Goal: Task Accomplishment & Management: Manage account settings

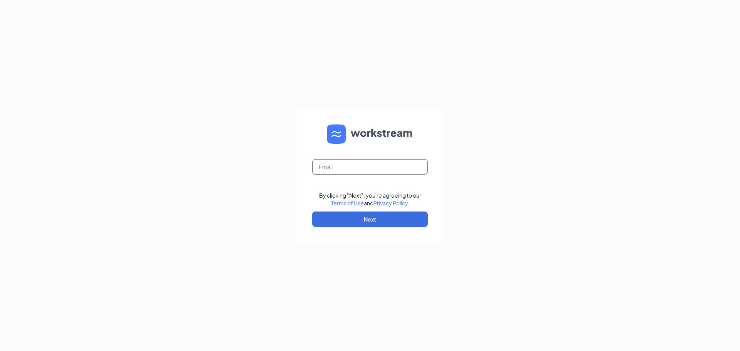
click at [379, 171] on input "text" at bounding box center [370, 166] width 116 height 15
type input "6502@rksks.com"
click at [365, 217] on button "Next" at bounding box center [370, 219] width 116 height 15
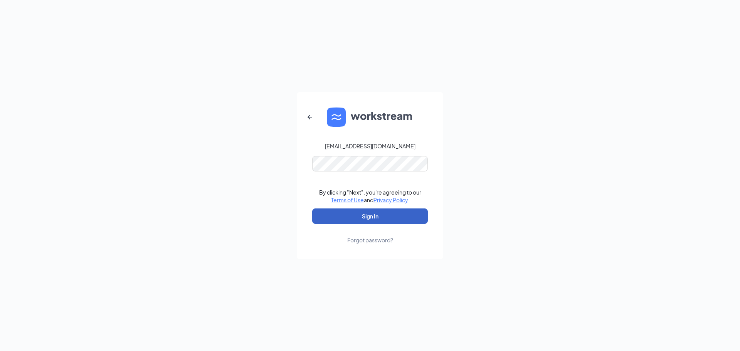
click at [366, 214] on button "Sign In" at bounding box center [370, 216] width 116 height 15
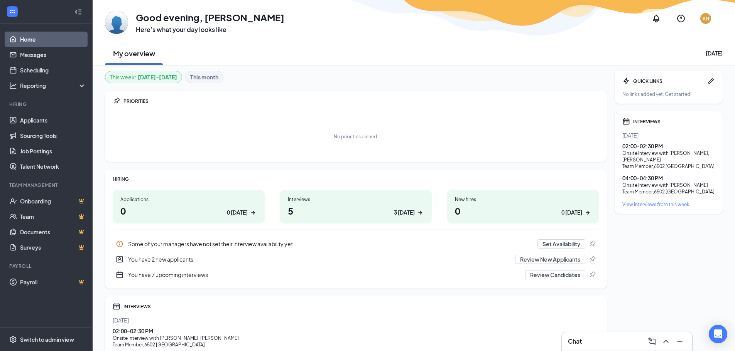
click at [376, 202] on div "Interviews" at bounding box center [356, 199] width 136 height 7
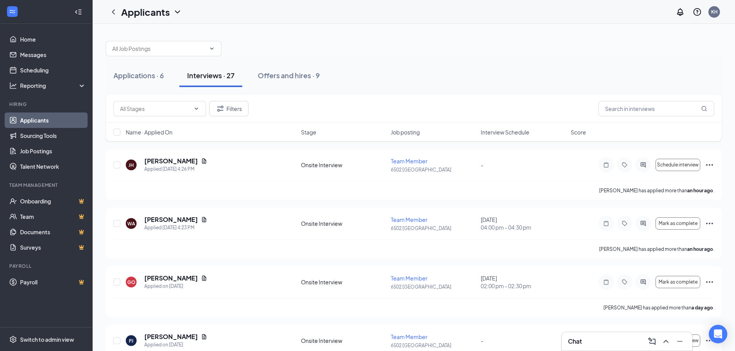
click at [510, 135] on span "Interview Schedule" at bounding box center [504, 132] width 49 height 8
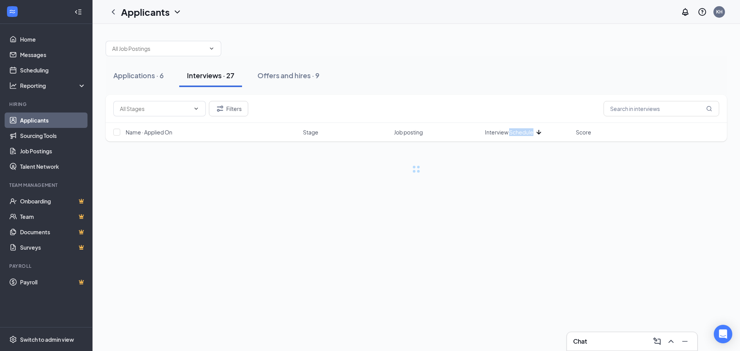
click at [510, 135] on span "Interview Schedule" at bounding box center [509, 132] width 49 height 8
click at [502, 106] on div "Filters" at bounding box center [416, 108] width 606 height 15
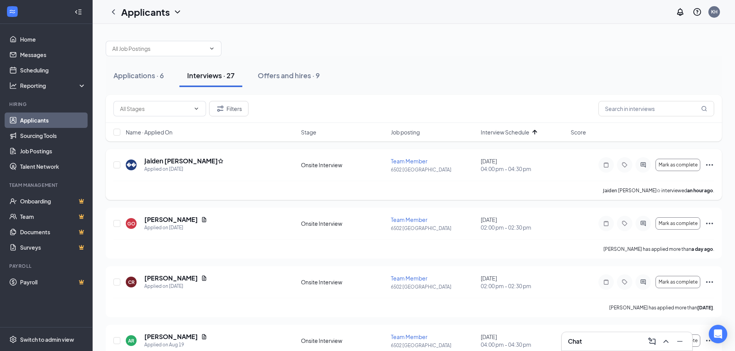
click at [710, 167] on icon "Ellipses" at bounding box center [708, 164] width 9 height 9
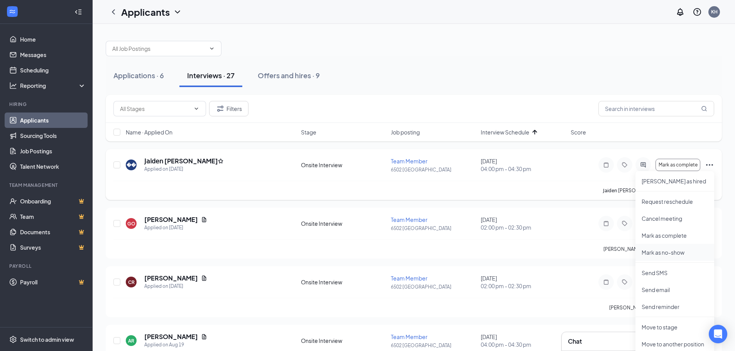
click at [686, 246] on li "Mark as no-show" at bounding box center [674, 252] width 79 height 17
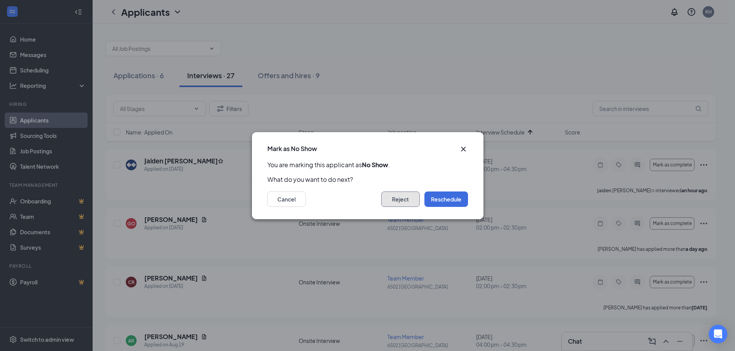
click at [393, 202] on button "Reject" at bounding box center [400, 199] width 39 height 15
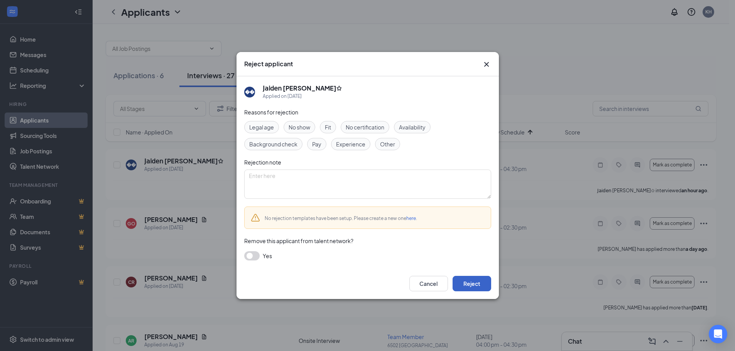
click at [475, 280] on button "Reject" at bounding box center [471, 283] width 39 height 15
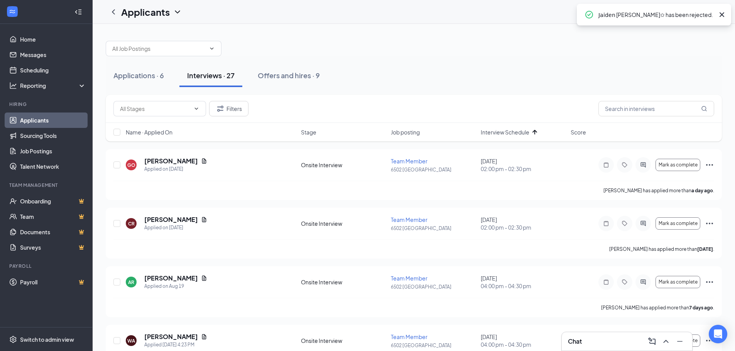
click at [718, 15] on icon "Cross" at bounding box center [721, 14] width 9 height 9
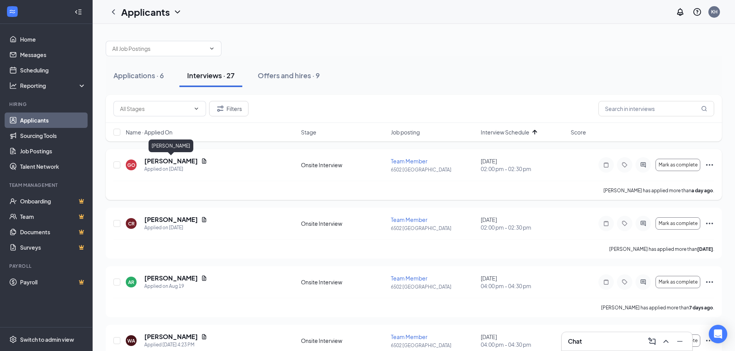
click at [190, 161] on h5 "[PERSON_NAME]" at bounding box center [171, 161] width 54 height 8
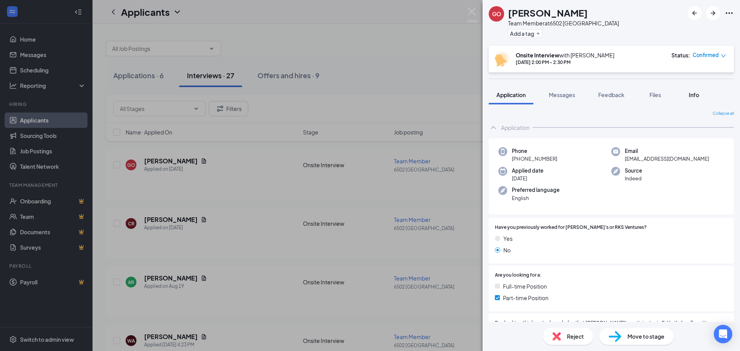
click at [689, 100] on button "Info" at bounding box center [694, 94] width 31 height 19
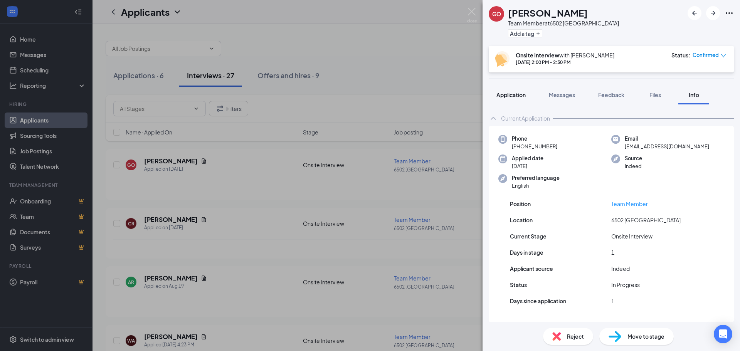
click at [494, 91] on button "Application" at bounding box center [511, 94] width 45 height 19
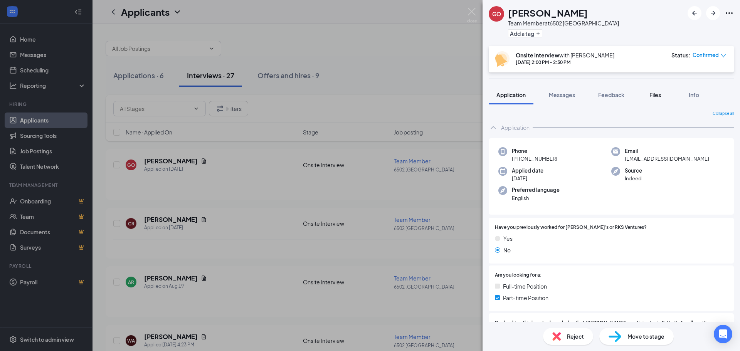
click at [666, 91] on button "Files" at bounding box center [655, 94] width 31 height 19
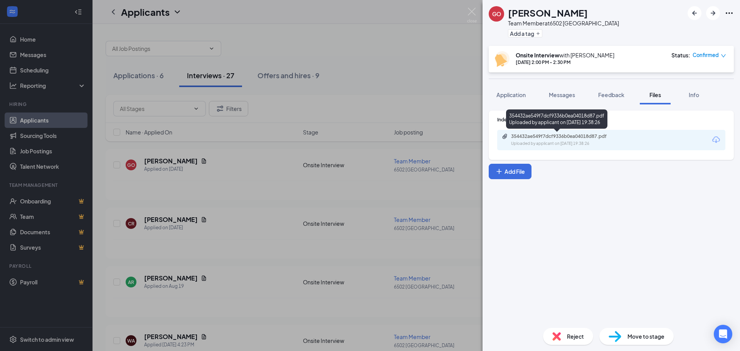
click at [576, 136] on div "354432ae549f7dcf9336b0ea04018d87.pdf" at bounding box center [565, 136] width 108 height 6
click at [594, 140] on div "354432ae549f7dcf9336b0ea04018d87.pdf Uploaded by applicant on Aug 25, 2025 at 1…" at bounding box center [564, 139] width 125 height 13
click at [468, 16] on img at bounding box center [472, 15] width 10 height 15
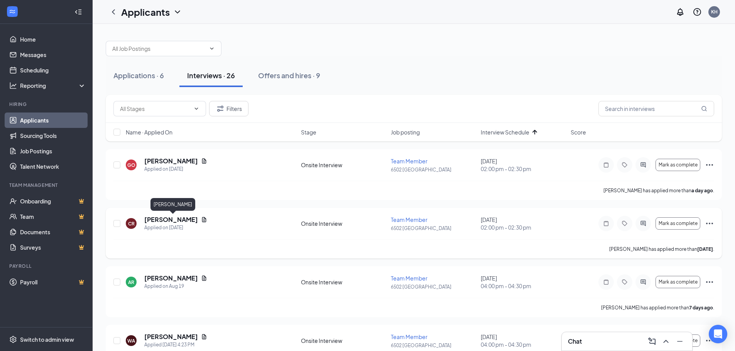
click at [198, 219] on h5 "[PERSON_NAME]" at bounding box center [171, 220] width 54 height 8
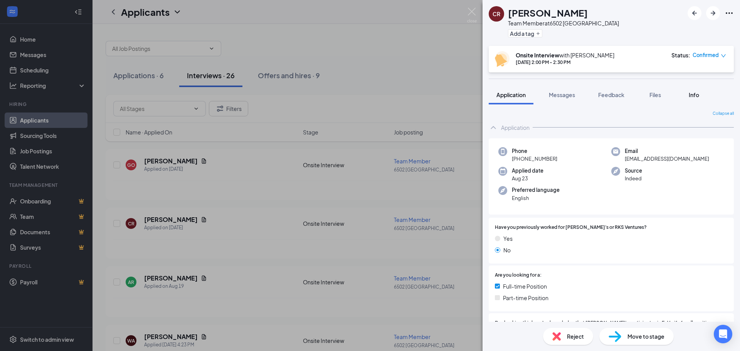
click at [697, 95] on span "Info" at bounding box center [694, 94] width 10 height 7
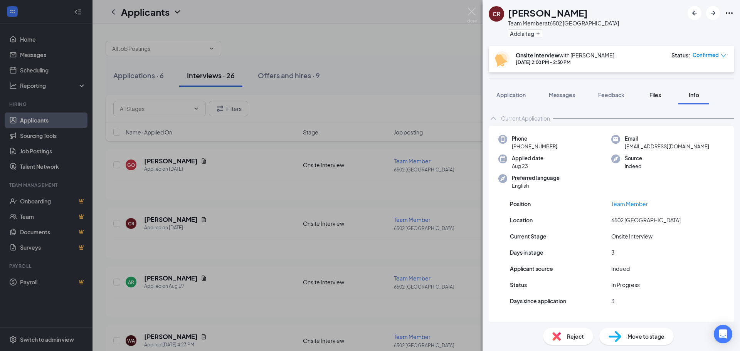
click at [655, 94] on span "Files" at bounding box center [656, 94] width 12 height 7
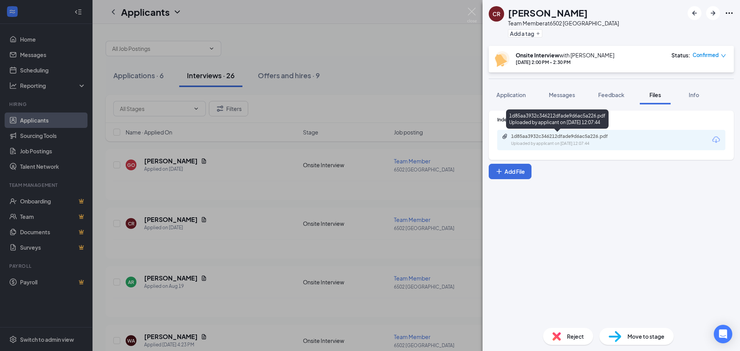
click at [578, 133] on div "1d85aa3932c346212dfade9d6ac5a226.pdf" at bounding box center [565, 136] width 108 height 6
click at [475, 22] on img at bounding box center [472, 15] width 10 height 15
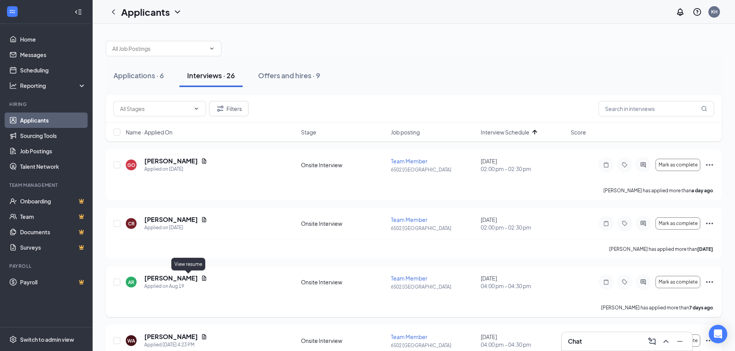
click at [201, 280] on icon "Document" at bounding box center [204, 278] width 6 height 6
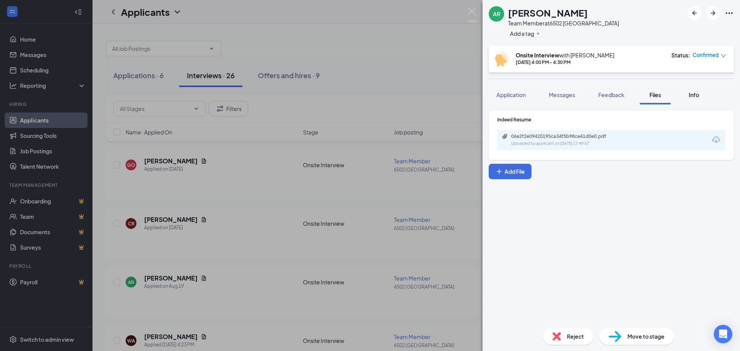
click at [691, 94] on span "Info" at bounding box center [694, 94] width 10 height 7
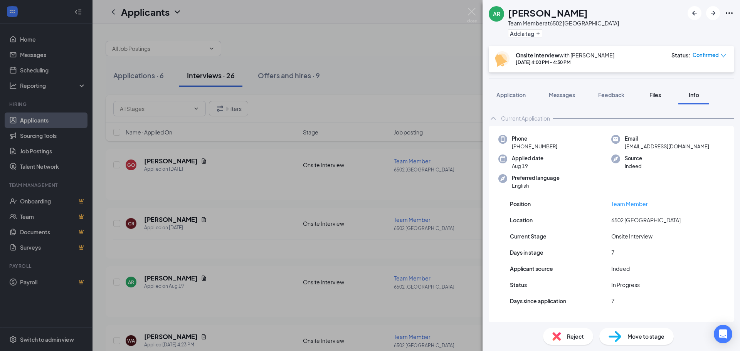
click at [656, 99] on button "Files" at bounding box center [655, 94] width 31 height 19
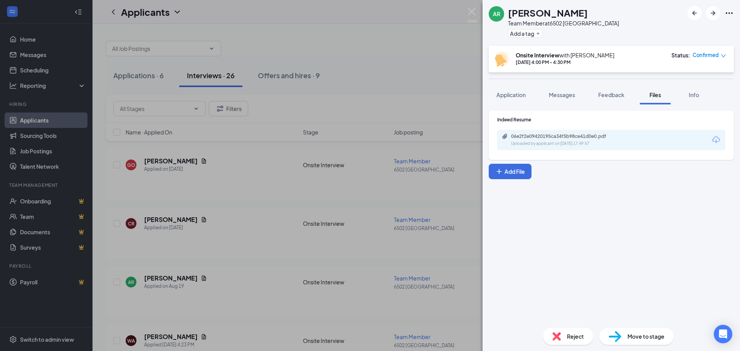
click at [604, 143] on div "Uploaded by applicant on Aug 19, 2025 at 17:49:57" at bounding box center [569, 144] width 116 height 6
click at [468, 9] on img at bounding box center [472, 15] width 10 height 15
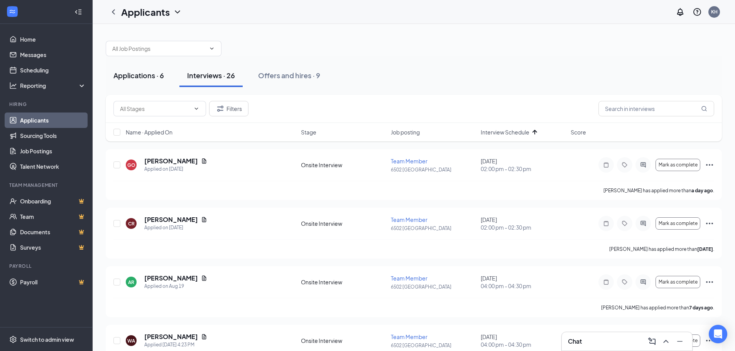
click at [143, 73] on div "Applications · 6" at bounding box center [138, 76] width 51 height 10
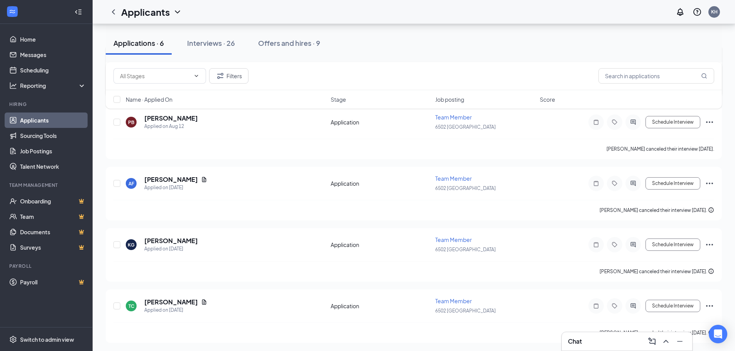
scroll to position [167, 0]
click at [617, 343] on div "Chat" at bounding box center [627, 341] width 118 height 12
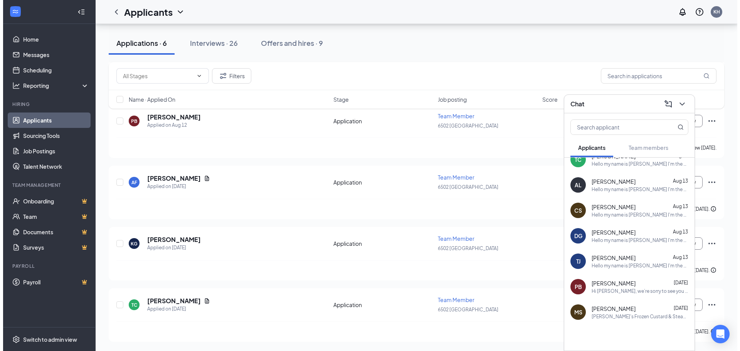
scroll to position [0, 0]
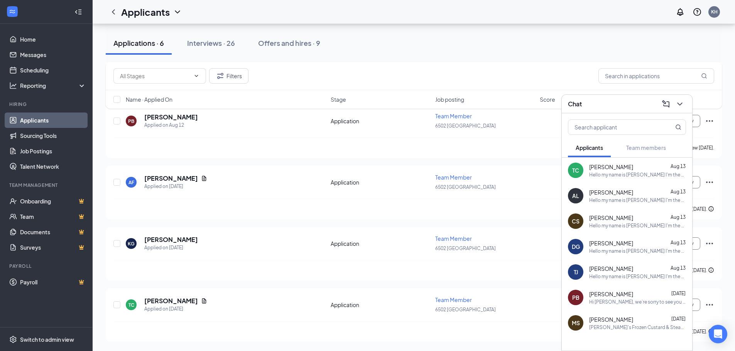
click at [349, 57] on div "Applications · 6 Interviews · 26 Offers and hires · 9" at bounding box center [414, 43] width 616 height 39
click at [212, 255] on div "KG Keith Greer Applied on Aug 7 Application Team Member 6502 JOHNSON CITY Sched…" at bounding box center [413, 247] width 600 height 25
click at [158, 244] on div "Applied on Aug 7" at bounding box center [171, 248] width 54 height 8
click at [160, 243] on h5 "Keith Greer" at bounding box center [171, 240] width 54 height 8
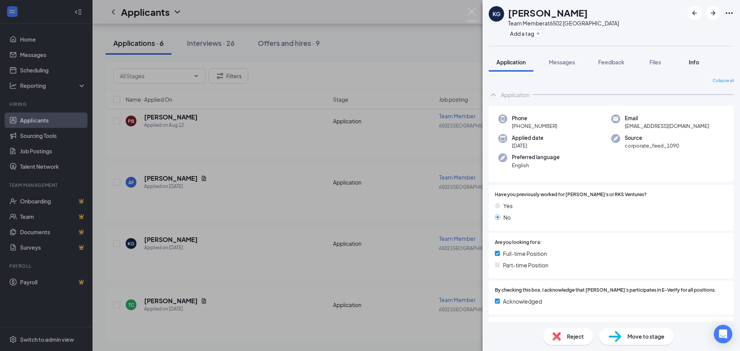
click at [687, 59] on div "Info" at bounding box center [693, 62] width 15 height 8
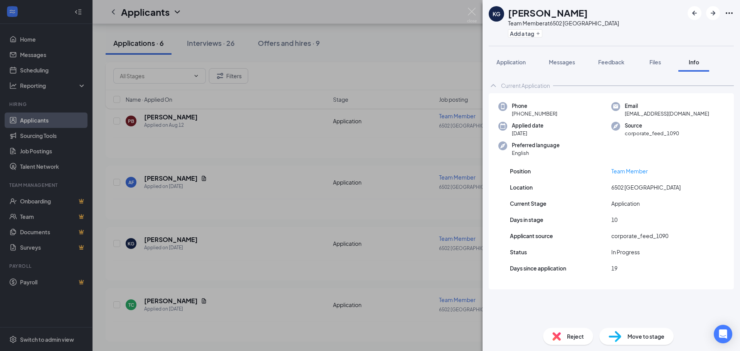
click at [544, 88] on div "Current Application" at bounding box center [525, 86] width 49 height 8
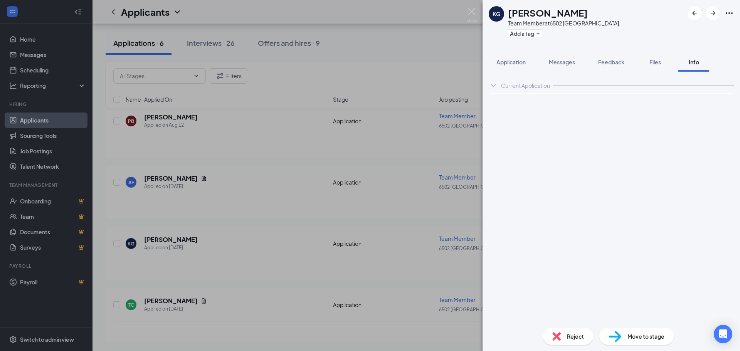
click at [544, 88] on div "Current Application" at bounding box center [525, 86] width 49 height 8
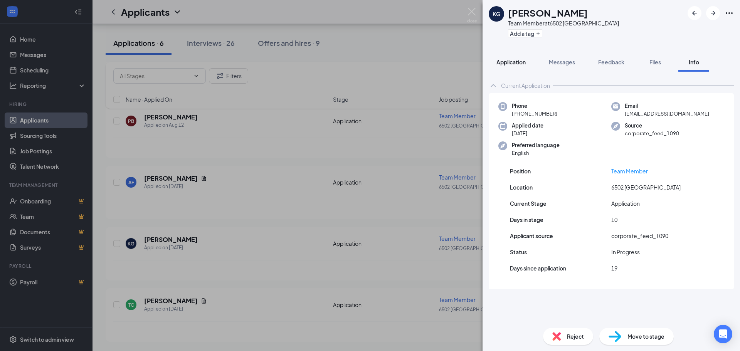
click at [517, 68] on button "Application" at bounding box center [511, 61] width 45 height 19
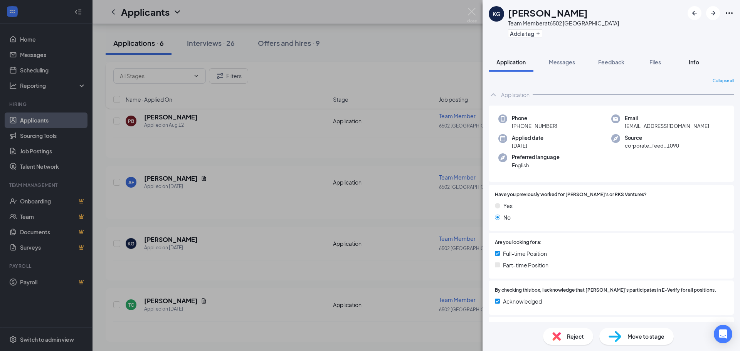
click at [688, 57] on button "Info" at bounding box center [694, 61] width 31 height 19
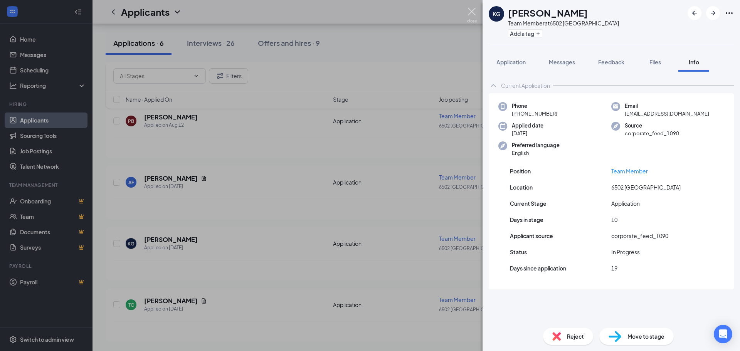
click at [473, 16] on img at bounding box center [472, 15] width 10 height 15
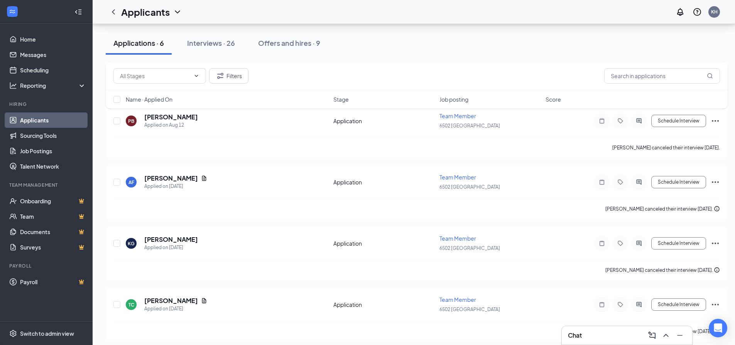
click at [599, 335] on div "Chat" at bounding box center [627, 336] width 118 height 12
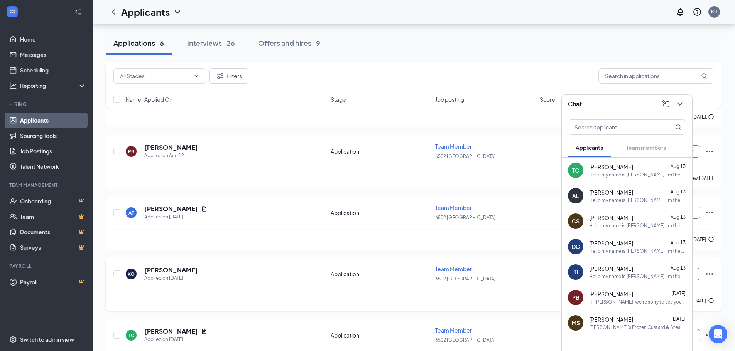
scroll to position [167, 0]
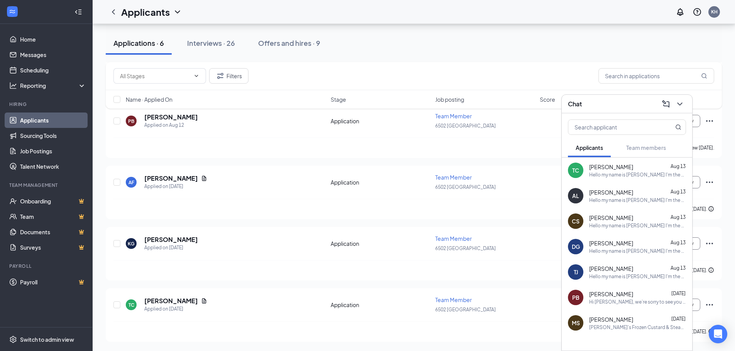
click at [424, 56] on div "Applications · 6 Interviews · 26 Offers and hires · 9" at bounding box center [414, 43] width 616 height 39
click at [449, 66] on div "Filters" at bounding box center [414, 76] width 616 height 28
click at [682, 103] on icon "ChevronDown" at bounding box center [679, 103] width 9 height 9
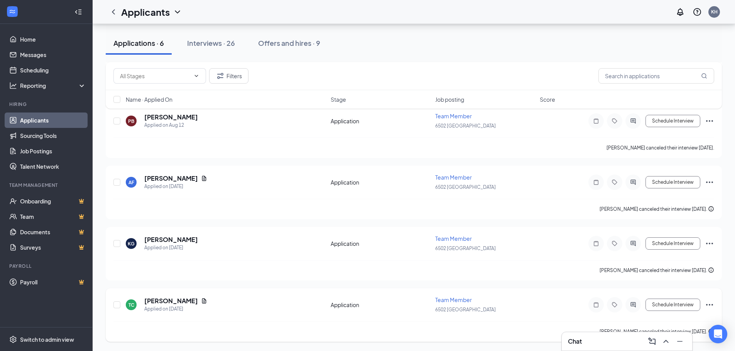
click at [711, 309] on icon "Ellipses" at bounding box center [708, 304] width 9 height 9
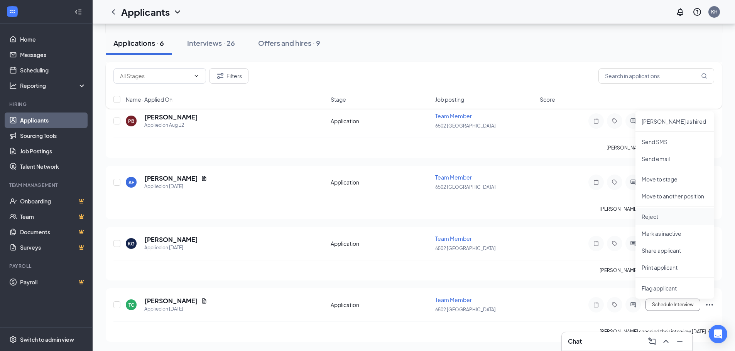
click at [668, 219] on p "Reject" at bounding box center [674, 217] width 66 height 8
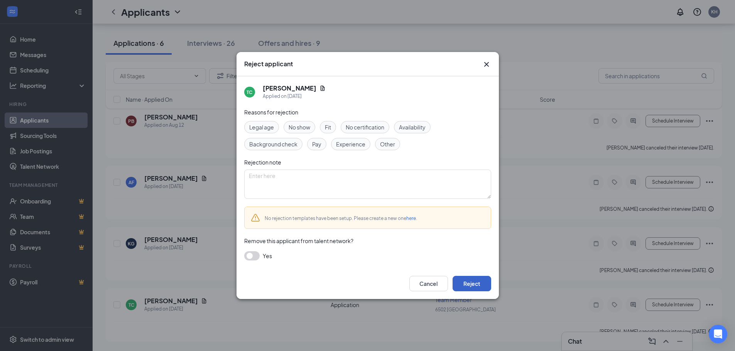
click at [475, 281] on button "Reject" at bounding box center [471, 283] width 39 height 15
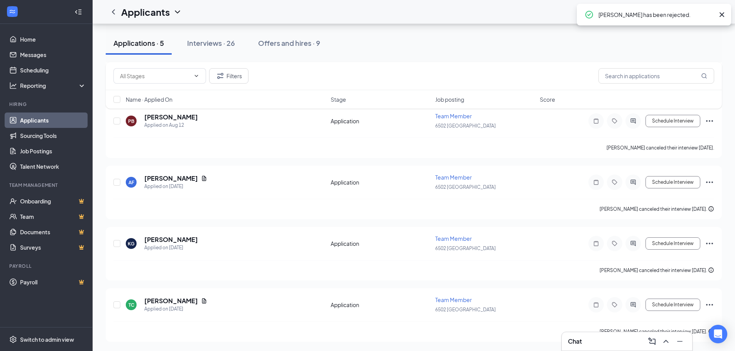
scroll to position [106, 0]
click at [602, 346] on div "Chat" at bounding box center [627, 341] width 118 height 12
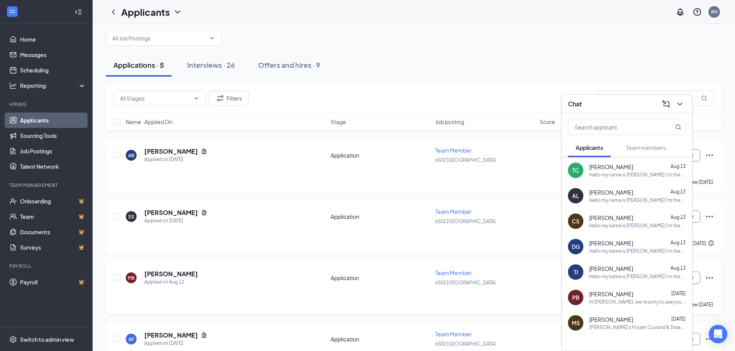
scroll to position [0, 0]
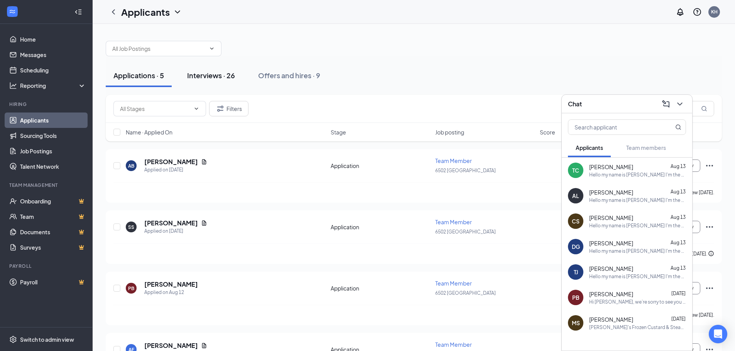
click at [209, 77] on div "Interviews · 26" at bounding box center [211, 76] width 48 height 10
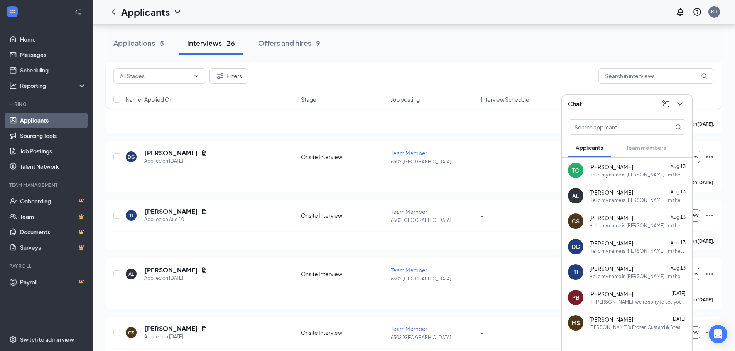
scroll to position [1323, 0]
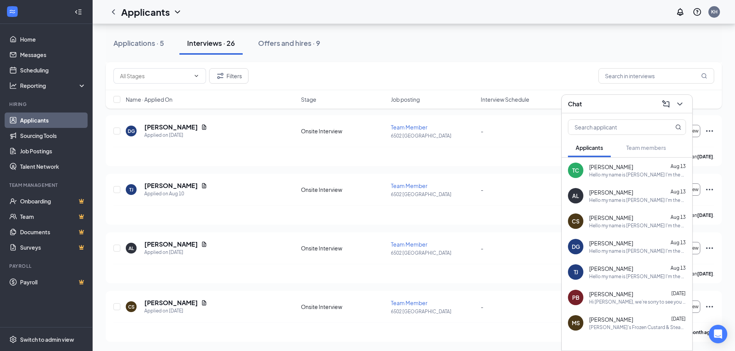
click at [545, 61] on div "Applications · 5 Interviews · 26 Offers and hires · 9" at bounding box center [414, 43] width 616 height 39
click at [682, 103] on icon "ChevronDown" at bounding box center [679, 103] width 9 height 9
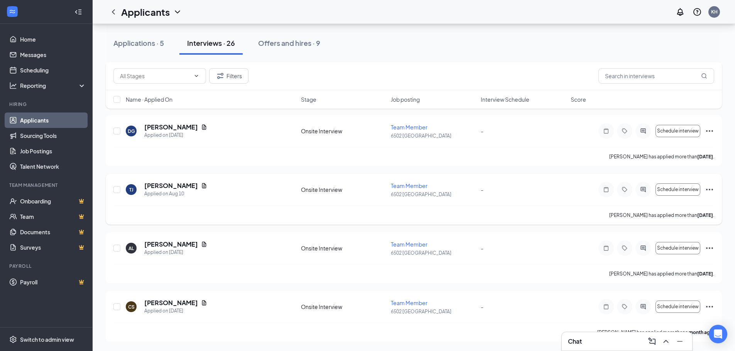
click at [706, 189] on icon "Ellipses" at bounding box center [708, 189] width 9 height 9
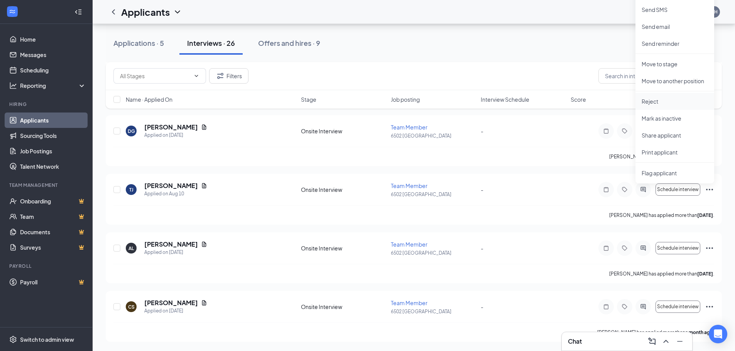
click at [664, 102] on p "Reject" at bounding box center [674, 102] width 66 height 8
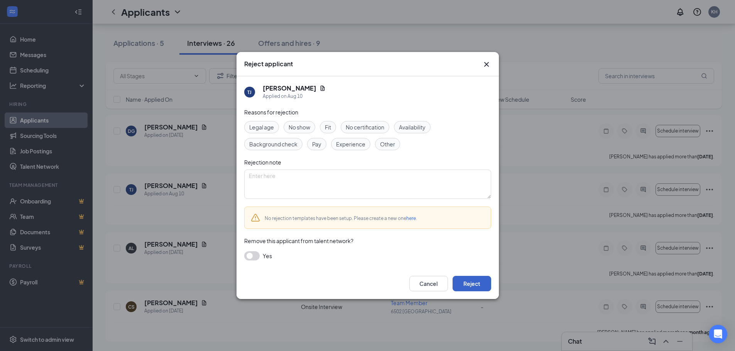
click at [471, 281] on button "Reject" at bounding box center [471, 283] width 39 height 15
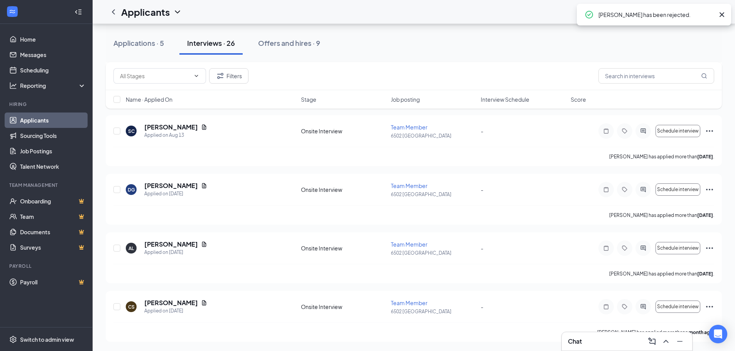
scroll to position [1265, 0]
click at [621, 346] on div "Chat" at bounding box center [627, 341] width 118 height 12
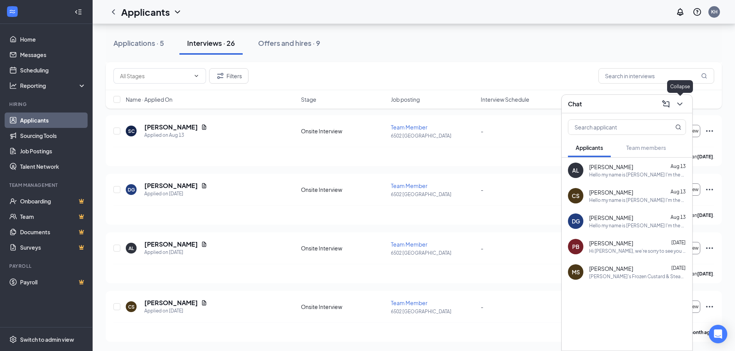
click at [676, 100] on icon "ChevronDown" at bounding box center [679, 103] width 9 height 9
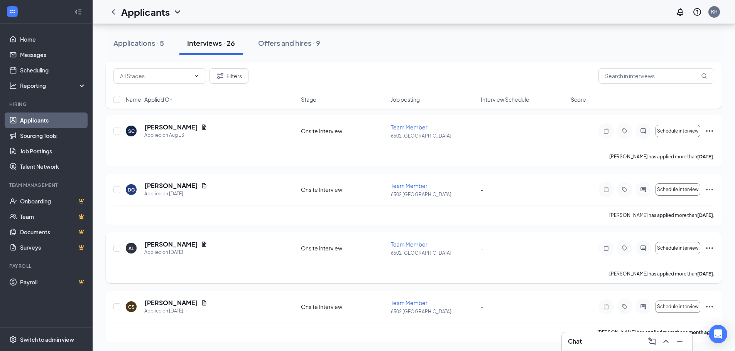
click at [709, 245] on icon "Ellipses" at bounding box center [708, 248] width 9 height 9
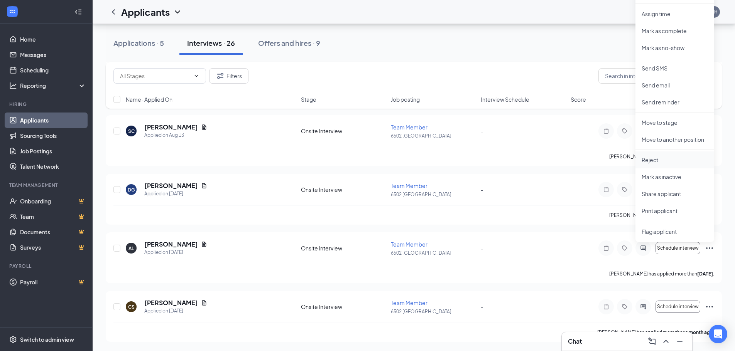
click at [672, 160] on p "Reject" at bounding box center [674, 160] width 66 height 8
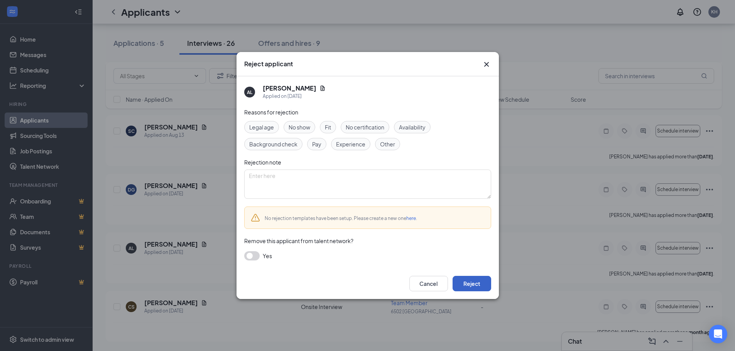
click at [485, 285] on button "Reject" at bounding box center [471, 283] width 39 height 15
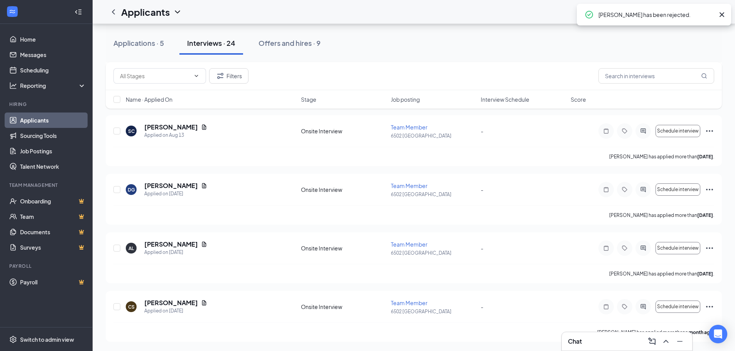
click at [603, 344] on div "Chat" at bounding box center [627, 341] width 118 height 12
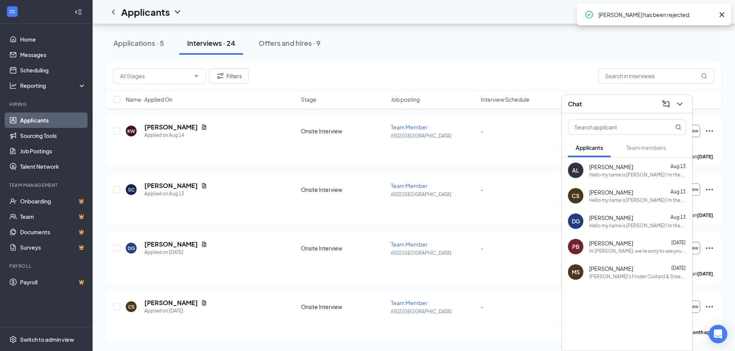
scroll to position [1206, 0]
click at [605, 197] on div "Hello my name is Chloe I'm the manager at Freddy's in Johnson City. I received …" at bounding box center [637, 200] width 97 height 7
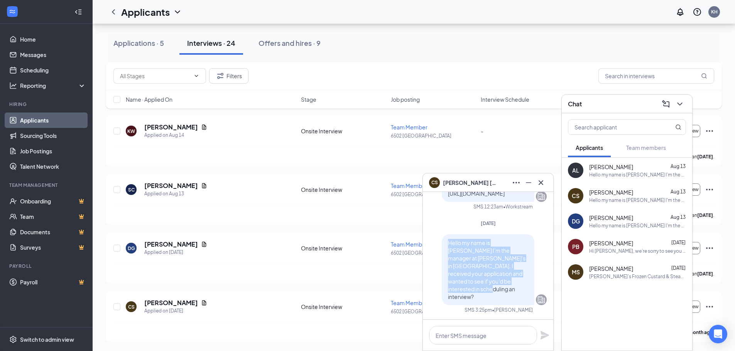
drag, startPoint x: 442, startPoint y: 258, endPoint x: 477, endPoint y: 297, distance: 52.1
click at [477, 297] on p "Hello my name is Chloe I'm the manager at Freddy's in Johnson City. I received …" at bounding box center [488, 270] width 80 height 62
copy span "Hello my name is Chloe I'm the manager at Freddy's in Johnson City. I received …"
click at [539, 183] on icon "Cross" at bounding box center [540, 182] width 9 height 9
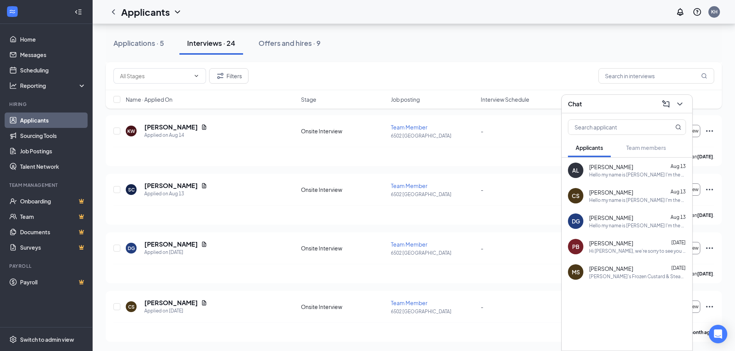
click at [687, 101] on div "Chat" at bounding box center [626, 104] width 130 height 19
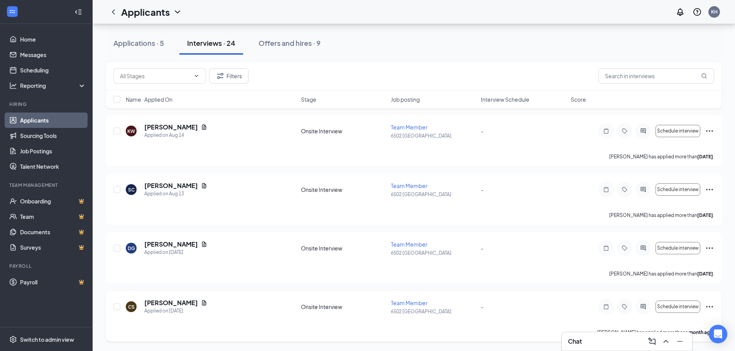
click at [708, 305] on icon "Ellipses" at bounding box center [708, 306] width 9 height 9
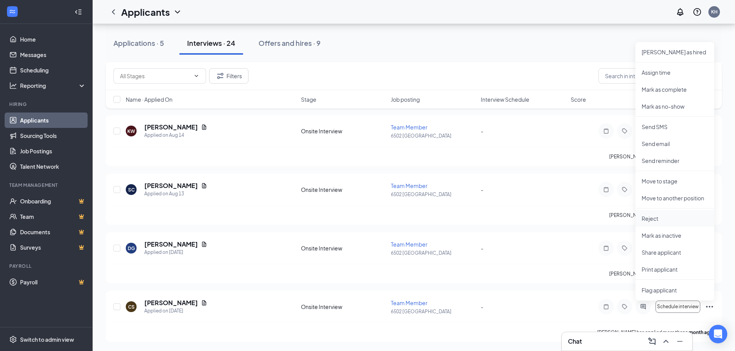
click at [670, 216] on p "Reject" at bounding box center [674, 219] width 66 height 8
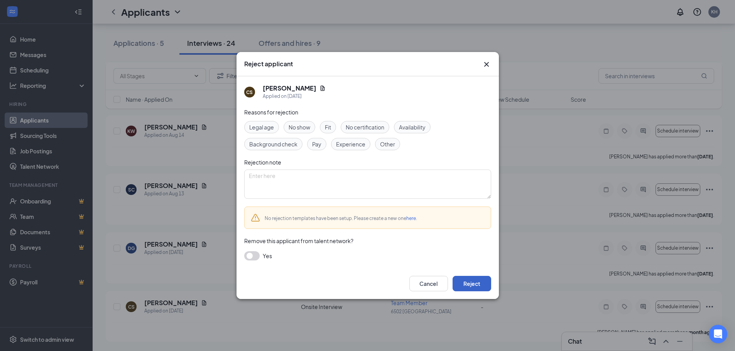
click at [480, 286] on button "Reject" at bounding box center [471, 283] width 39 height 15
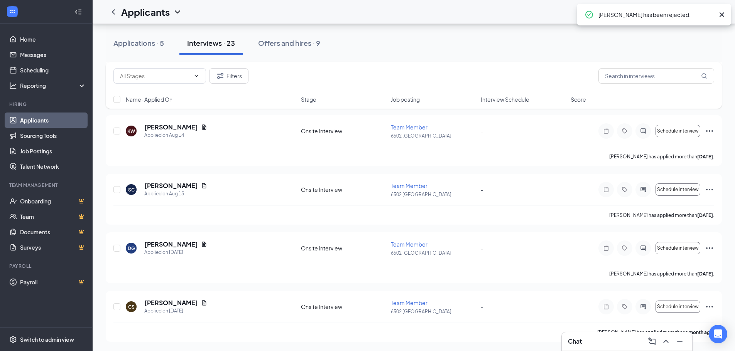
click at [615, 346] on div "Chat" at bounding box center [627, 341] width 118 height 12
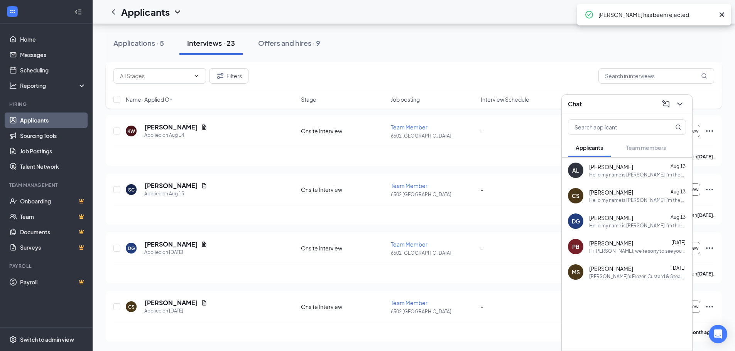
scroll to position [1147, 0]
click at [676, 108] on icon "ChevronDown" at bounding box center [679, 103] width 9 height 9
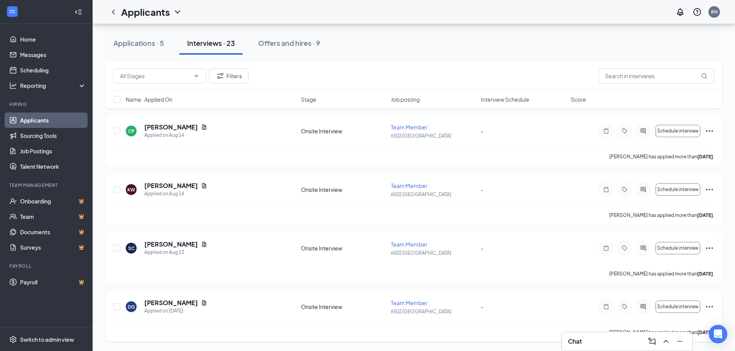
click at [705, 304] on icon "Ellipses" at bounding box center [708, 306] width 9 height 9
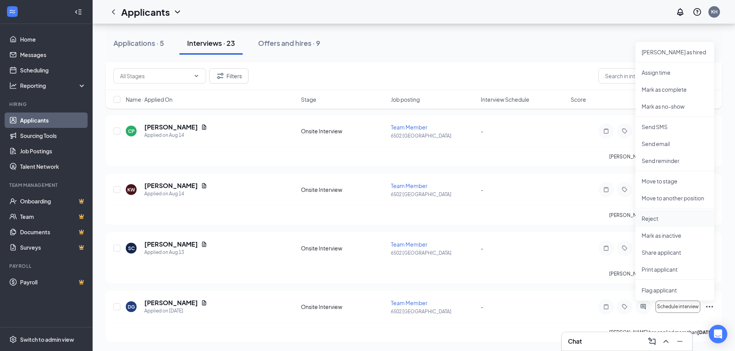
click at [659, 221] on p "Reject" at bounding box center [674, 219] width 66 height 8
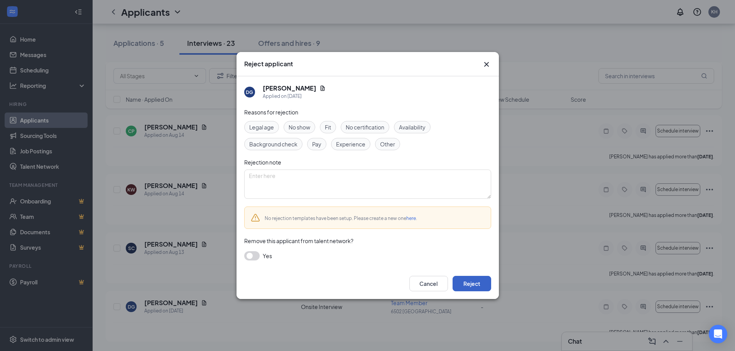
click at [476, 286] on button "Reject" at bounding box center [471, 283] width 39 height 15
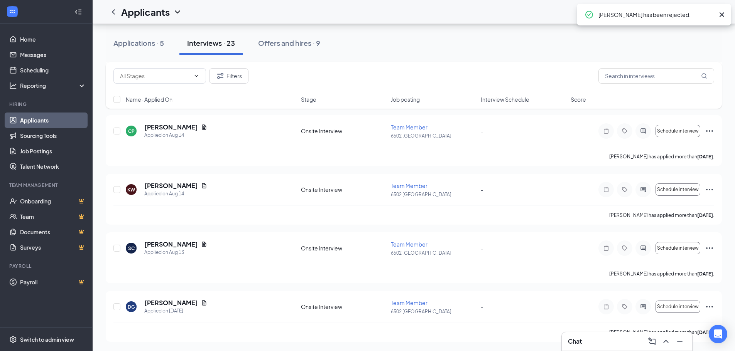
click at [608, 342] on div "Chat" at bounding box center [627, 341] width 118 height 12
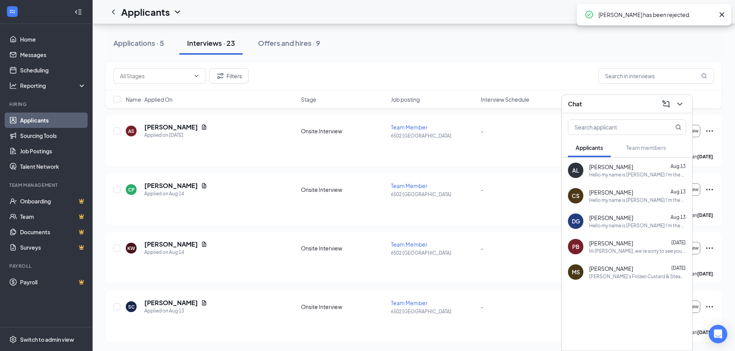
scroll to position [1089, 0]
click at [505, 66] on div "Filters" at bounding box center [414, 76] width 616 height 28
click at [680, 101] on icon "ChevronDown" at bounding box center [679, 103] width 9 height 9
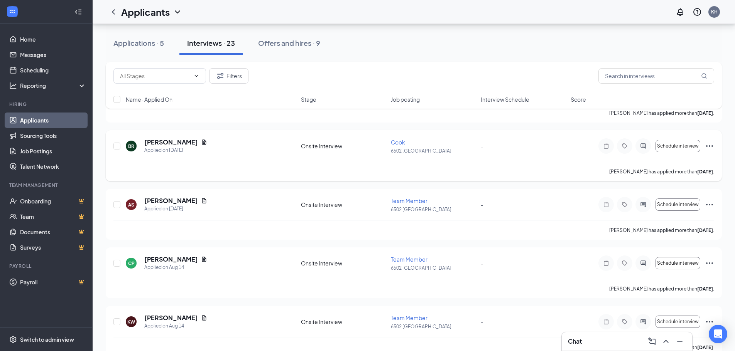
scroll to position [1012, 0]
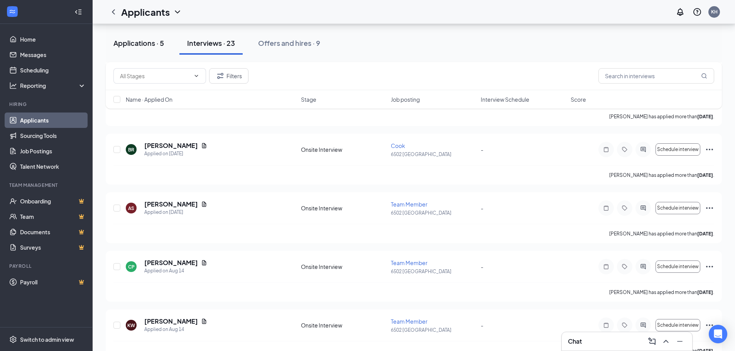
click at [124, 43] on div "Applications · 5" at bounding box center [138, 43] width 51 height 10
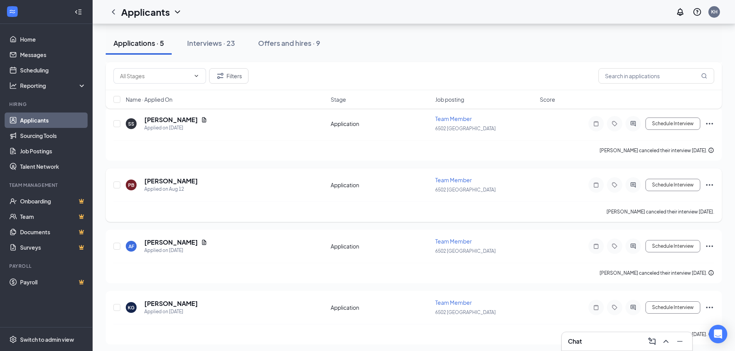
scroll to position [106, 0]
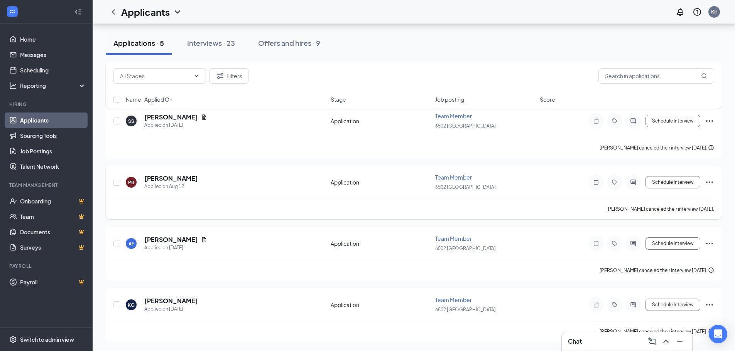
click at [706, 182] on icon "Ellipses" at bounding box center [708, 182] width 9 height 9
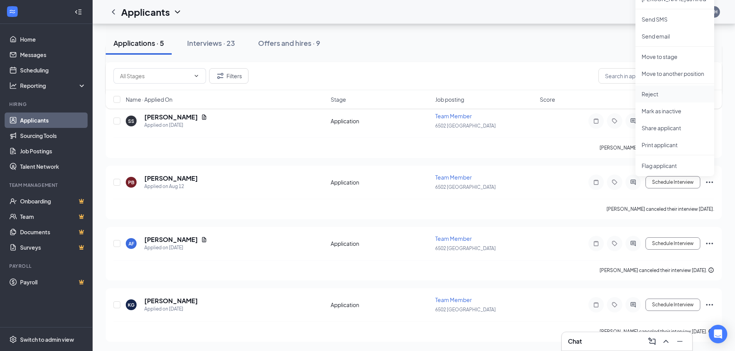
click at [663, 95] on p "Reject" at bounding box center [674, 94] width 66 height 8
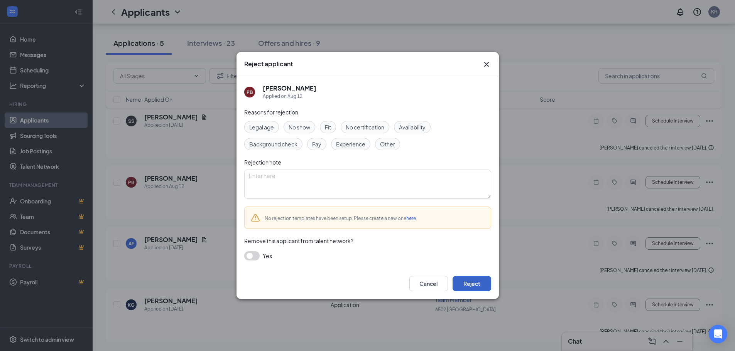
click at [478, 284] on button "Reject" at bounding box center [471, 283] width 39 height 15
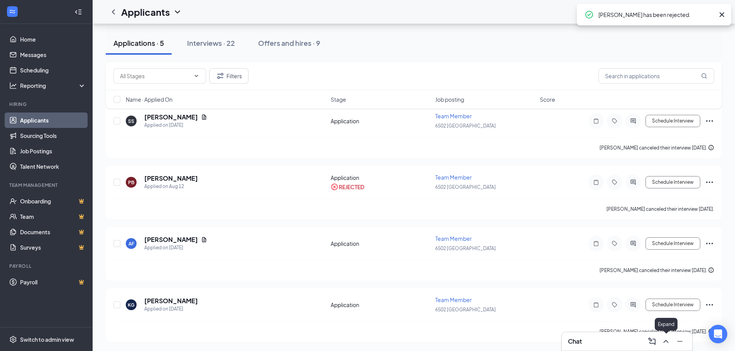
click at [668, 344] on icon "ChevronUp" at bounding box center [665, 341] width 9 height 9
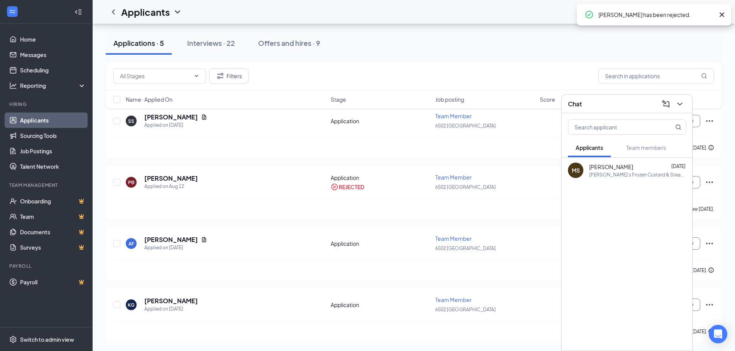
click at [484, 71] on div "Filters" at bounding box center [413, 75] width 600 height 15
click at [681, 108] on icon "ChevronDown" at bounding box center [679, 103] width 9 height 9
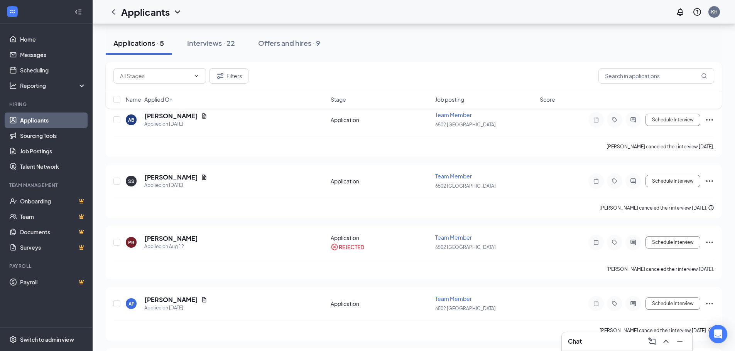
scroll to position [0, 0]
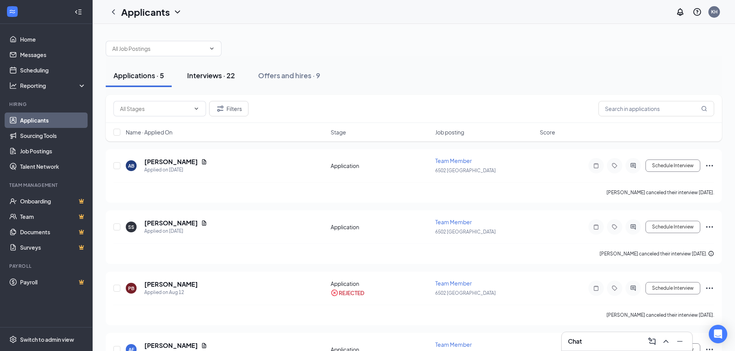
click at [216, 76] on div "Interviews · 22" at bounding box center [211, 76] width 48 height 10
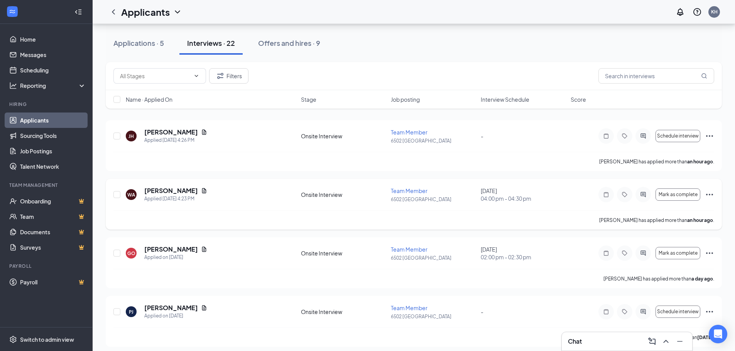
scroll to position [77, 0]
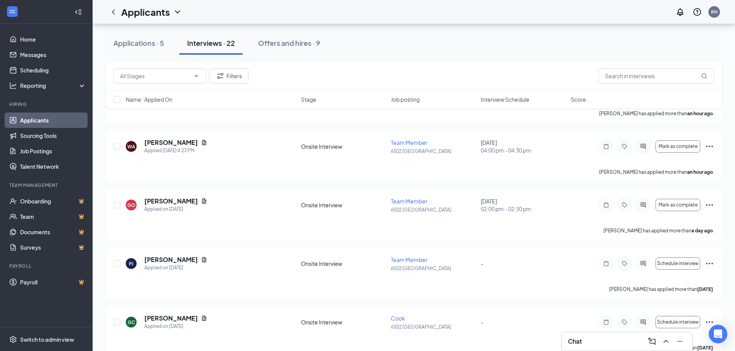
click at [501, 98] on span "Interview Schedule" at bounding box center [504, 100] width 49 height 8
click at [488, 65] on div "Filters" at bounding box center [414, 76] width 616 height 28
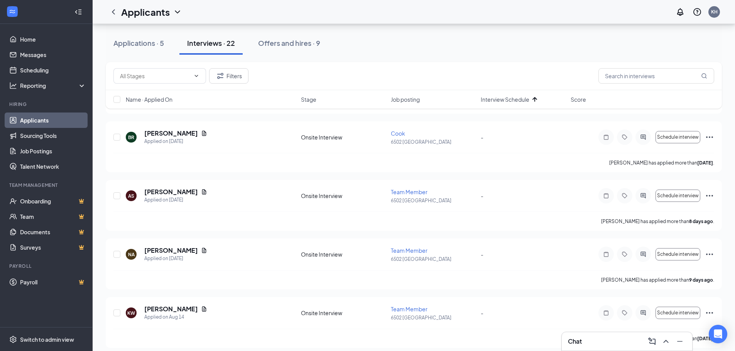
scroll to position [1089, 0]
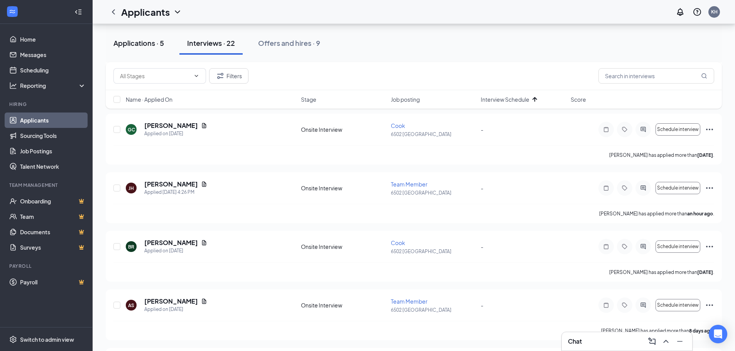
click at [155, 46] on div "Applications · 5" at bounding box center [138, 43] width 51 height 10
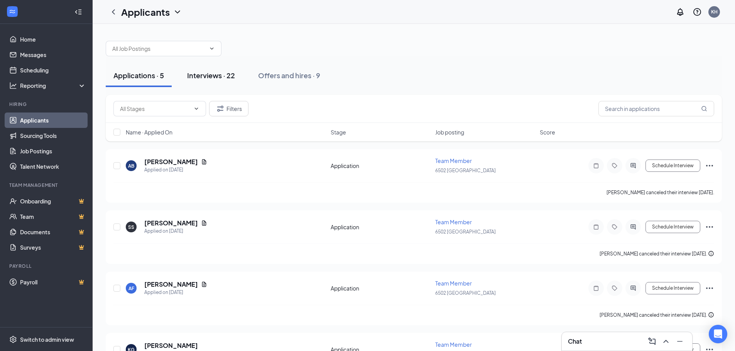
click at [209, 75] on div "Interviews · 22" at bounding box center [211, 76] width 48 height 10
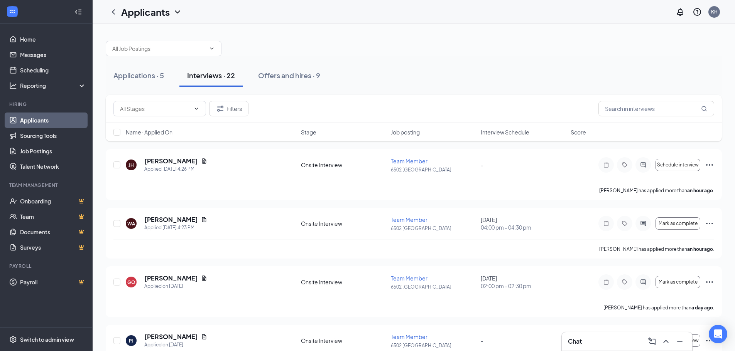
click at [497, 129] on span "Interview Schedule" at bounding box center [504, 132] width 49 height 8
click at [483, 102] on div "Filters" at bounding box center [413, 108] width 600 height 15
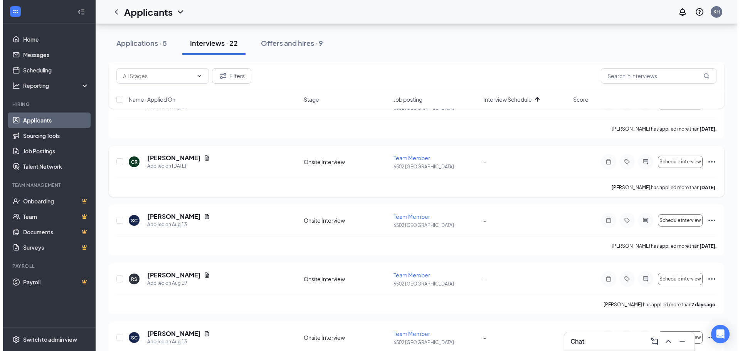
scroll to position [395, 0]
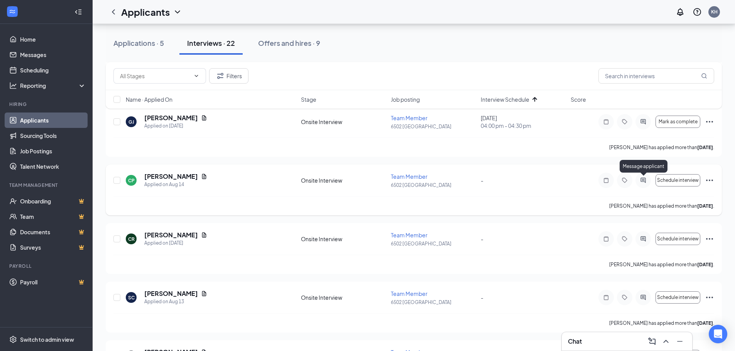
click at [644, 182] on icon "ActiveChat" at bounding box center [642, 180] width 9 height 6
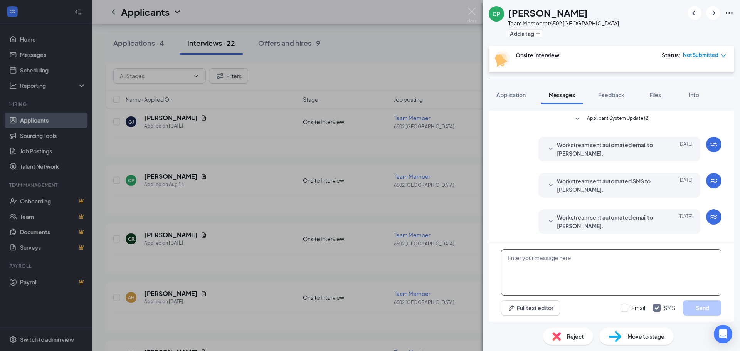
paste textarea "Hello my name is Chloe I'm the manager at Freddy's in Johnson City. I received …"
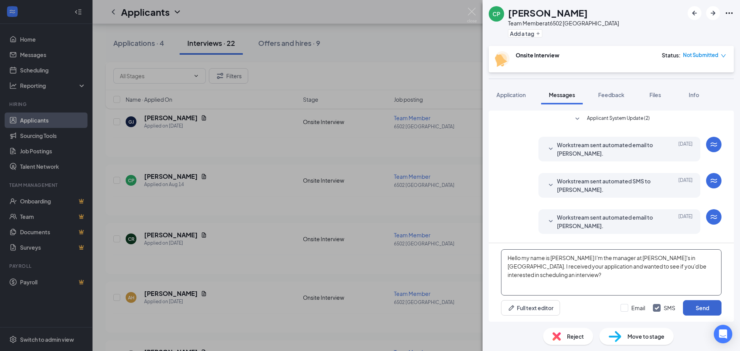
type textarea "Hello my name is Chloe I'm the manager at Freddy's in Johnson City. I received …"
click at [706, 311] on button "Send" at bounding box center [702, 307] width 39 height 15
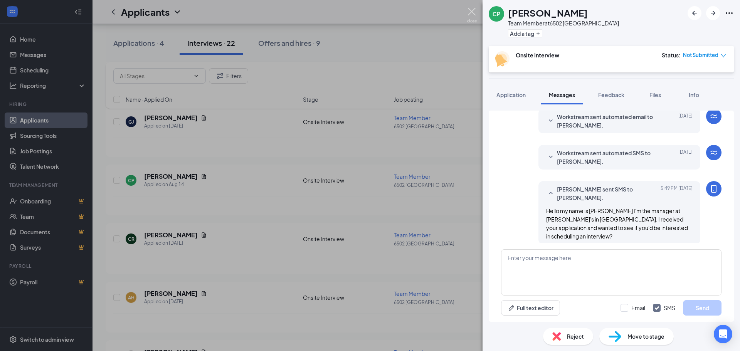
scroll to position [101, 0]
click at [472, 12] on img at bounding box center [472, 15] width 10 height 15
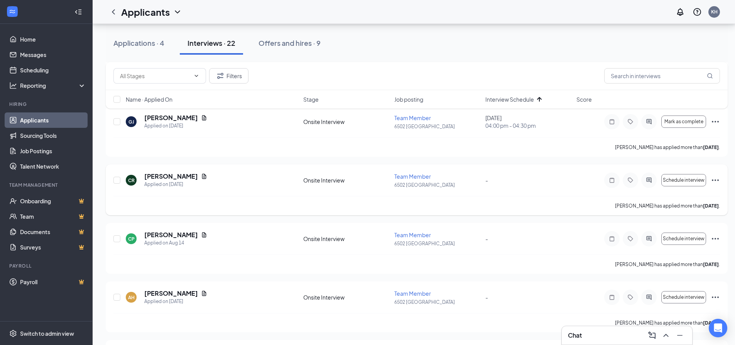
click at [650, 184] on div at bounding box center [648, 180] width 15 height 15
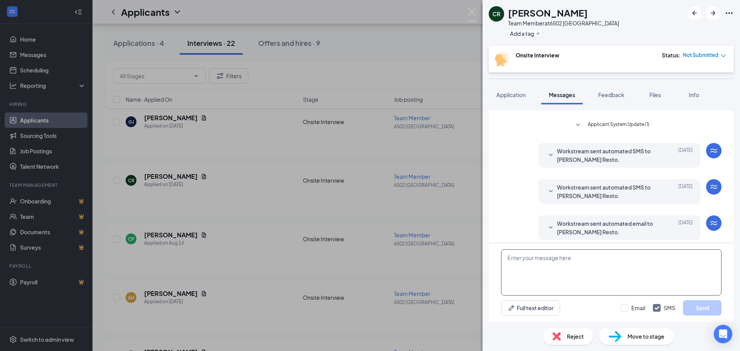
scroll to position [57, 0]
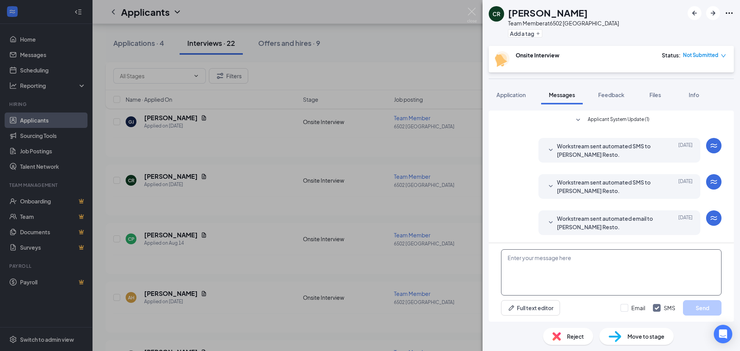
click at [600, 266] on textarea at bounding box center [611, 272] width 221 height 46
paste textarea "Hello my name is Chloe I'm the manager at Freddy's in Johnson City. I received …"
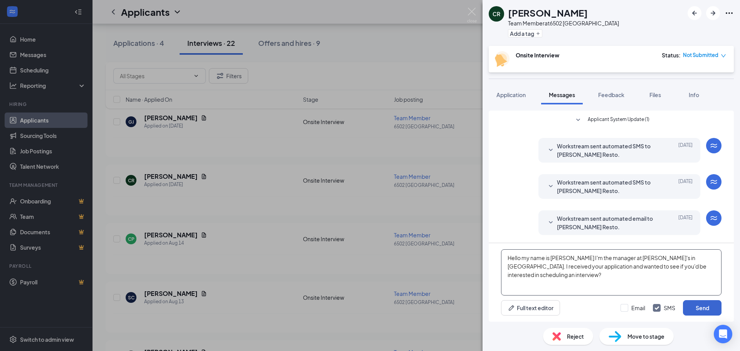
type textarea "Hello my name is Chloe I'm the manager at Freddy's in Johnson City. I received …"
click at [693, 308] on button "Send" at bounding box center [702, 307] width 39 height 15
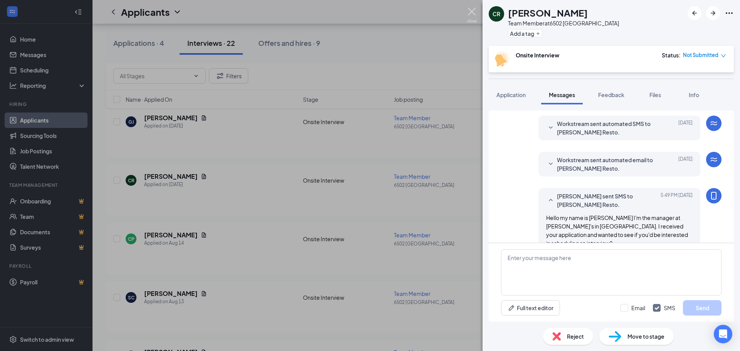
scroll to position [124, 0]
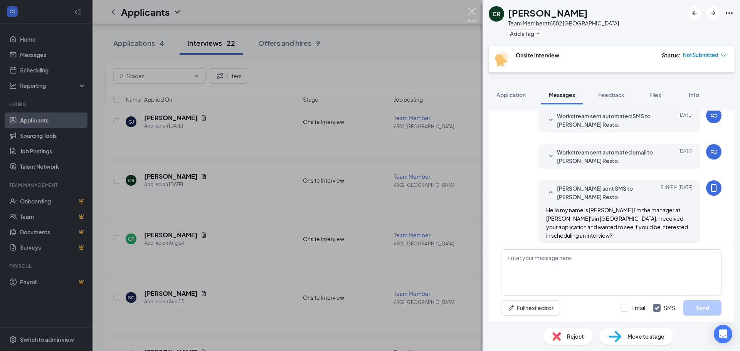
click at [474, 17] on img at bounding box center [472, 15] width 10 height 15
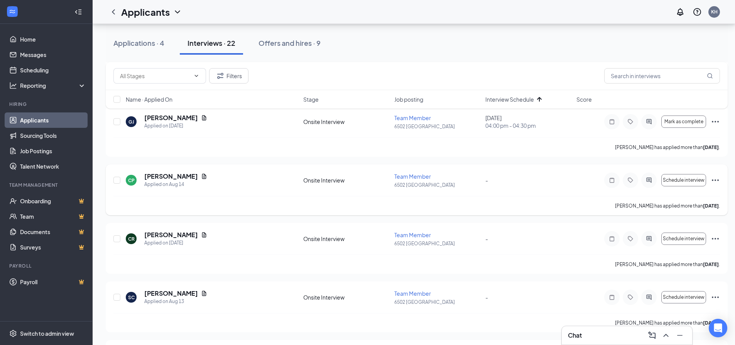
click at [648, 177] on div at bounding box center [648, 180] width 15 height 15
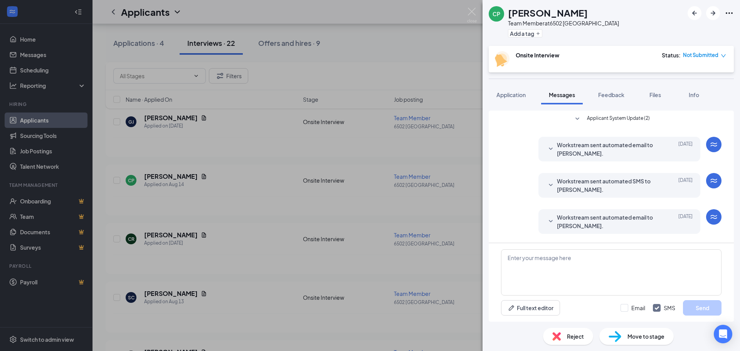
scroll to position [101, 0]
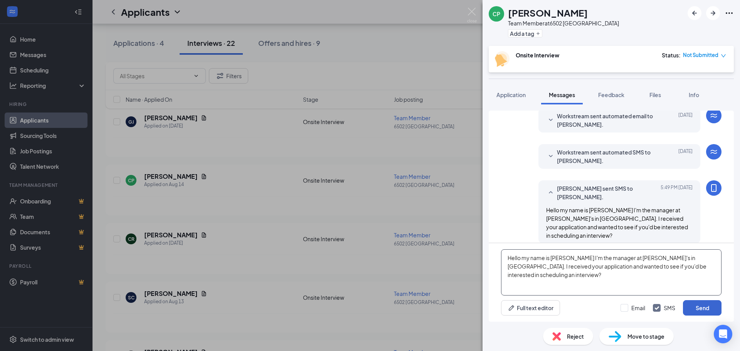
type textarea "Hello my name is Chloe I'm the manager at Freddy's in Johnson City. I received …"
click at [699, 308] on button "Send" at bounding box center [702, 307] width 39 height 15
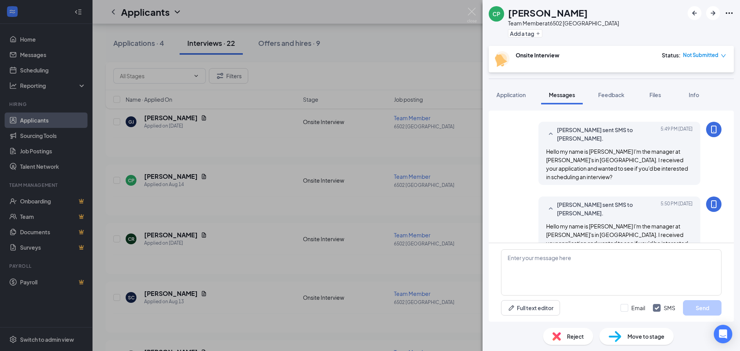
scroll to position [168, 0]
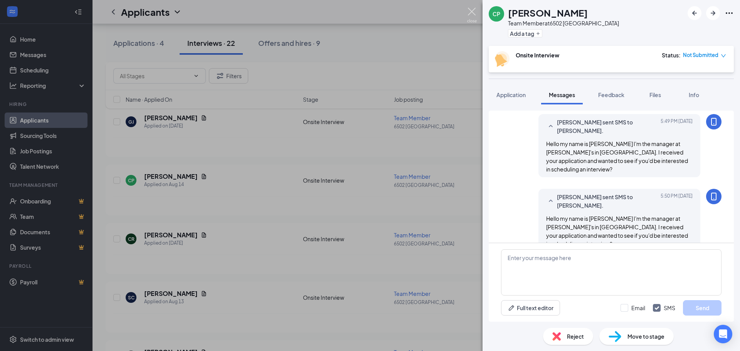
click at [470, 18] on img at bounding box center [472, 15] width 10 height 15
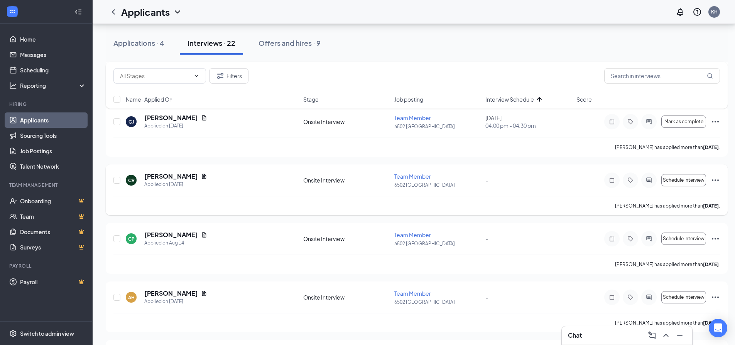
click at [649, 178] on icon "ActiveChat" at bounding box center [648, 180] width 5 height 5
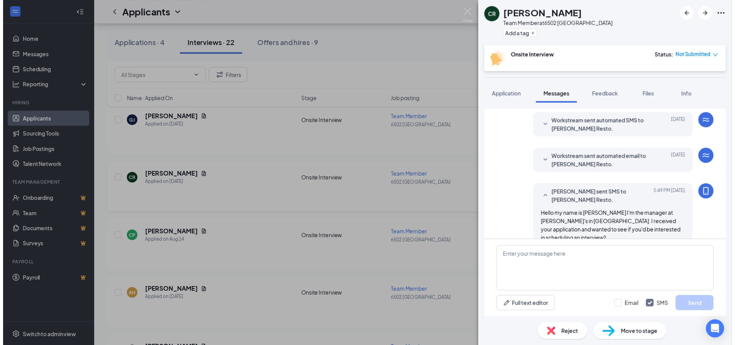
scroll to position [124, 0]
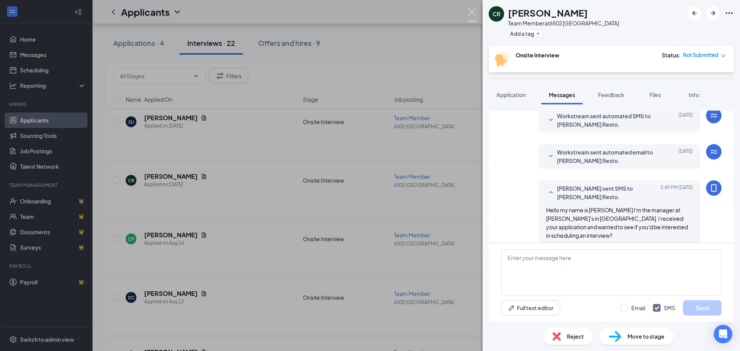
click at [468, 17] on img at bounding box center [472, 15] width 10 height 15
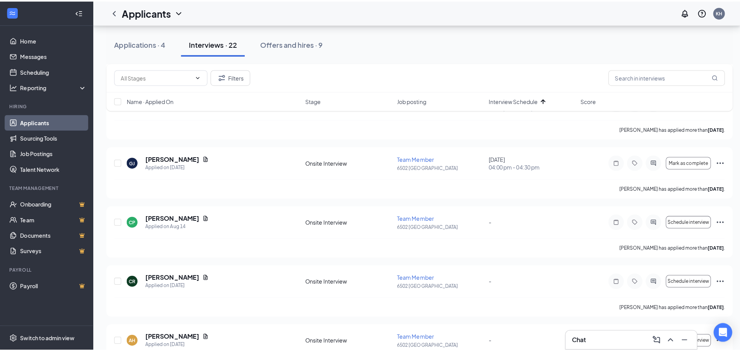
scroll to position [395, 0]
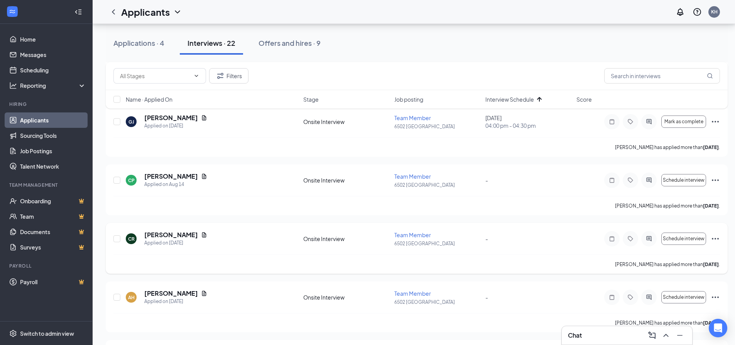
click at [651, 238] on icon "ActiveChat" at bounding box center [648, 239] width 9 height 6
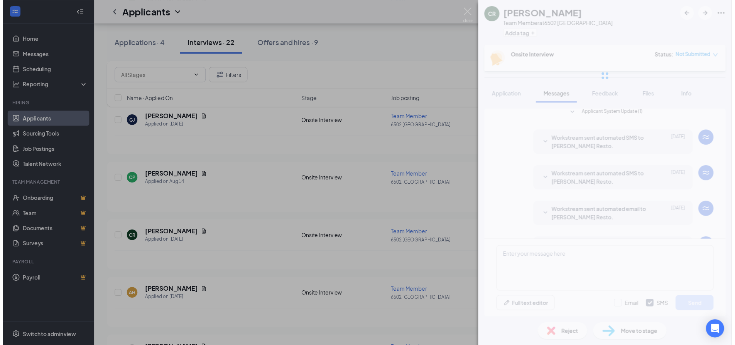
scroll to position [124, 0]
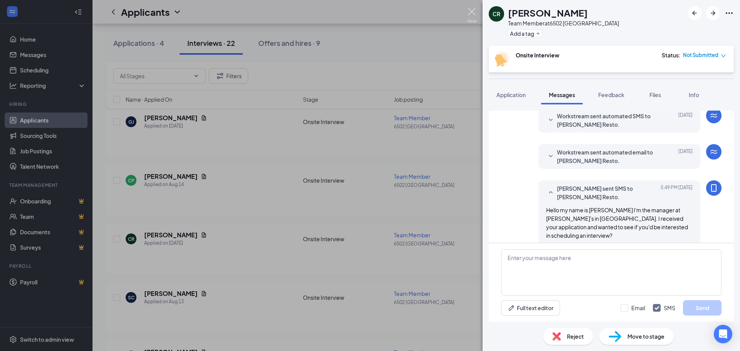
click at [473, 17] on img at bounding box center [472, 15] width 10 height 15
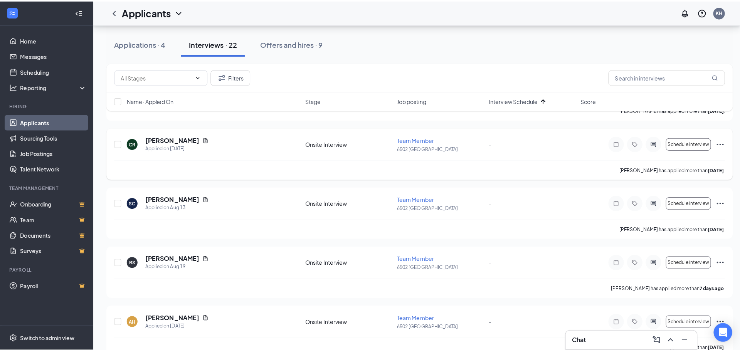
scroll to position [510, 0]
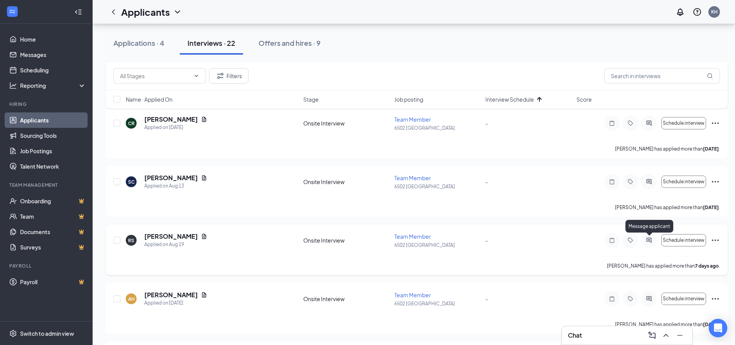
click at [650, 242] on icon "ActiveChat" at bounding box center [648, 240] width 5 height 5
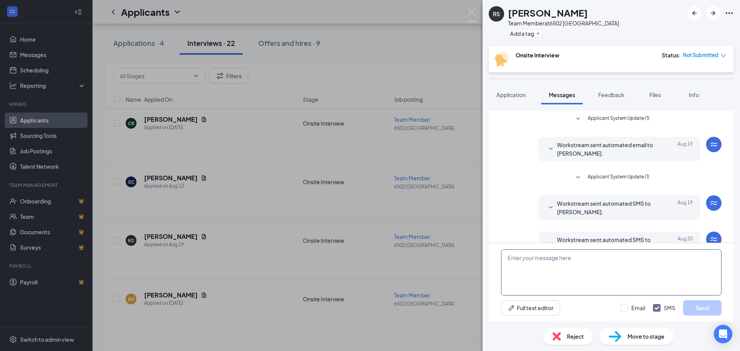
scroll to position [57, 0]
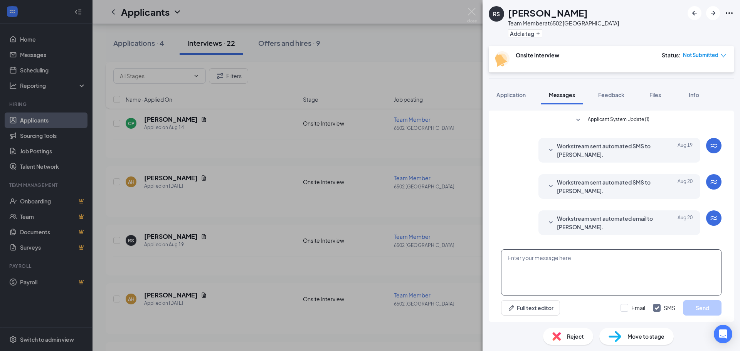
paste textarea "Hello my name is Chloe I'm the manager at Freddy's in Johnson City. I received …"
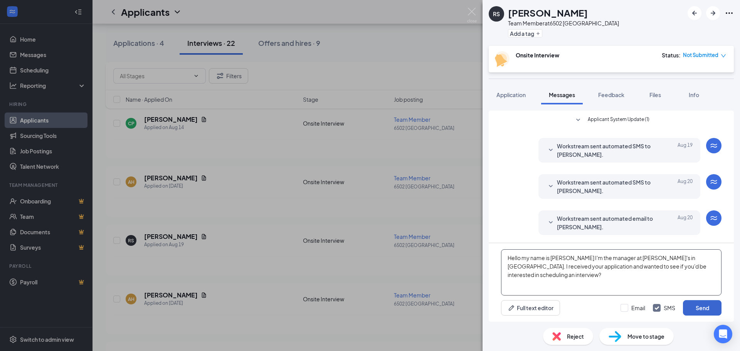
type textarea "Hello my name is Chloe I'm the manager at Freddy's in Johnson City. I received …"
click at [697, 311] on button "Send" at bounding box center [702, 307] width 39 height 15
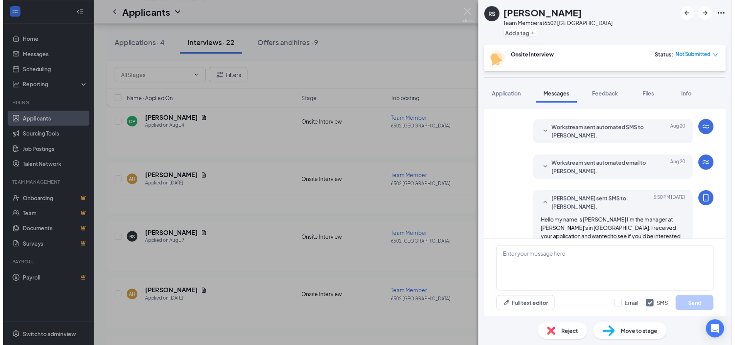
scroll to position [116, 0]
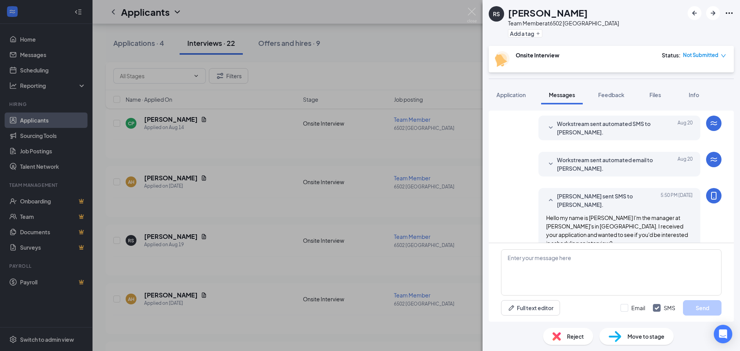
click at [473, 21] on img at bounding box center [472, 15] width 10 height 15
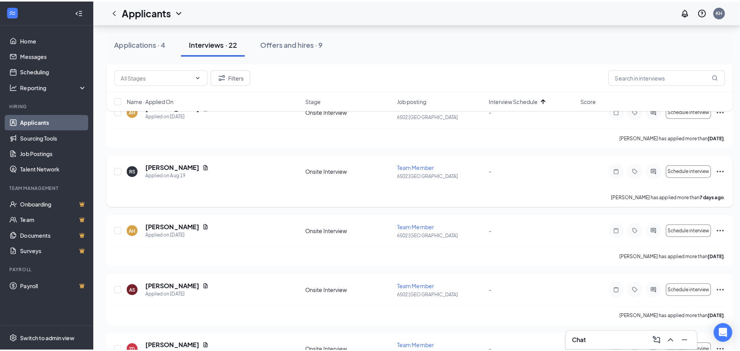
scroll to position [588, 0]
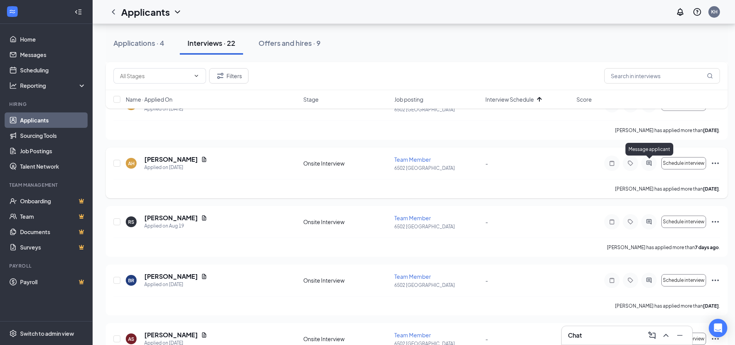
click at [646, 163] on icon "ActiveChat" at bounding box center [648, 163] width 5 height 5
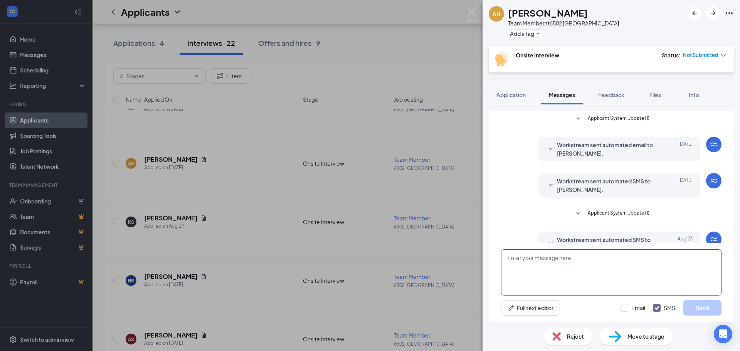
scroll to position [57, 0]
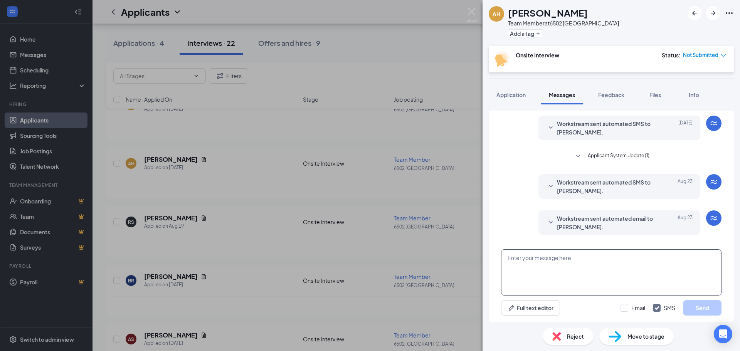
click at [595, 264] on textarea at bounding box center [611, 272] width 221 height 46
paste textarea "Hello my name is Chloe I'm the manager at Freddy's in Johnson City. I received …"
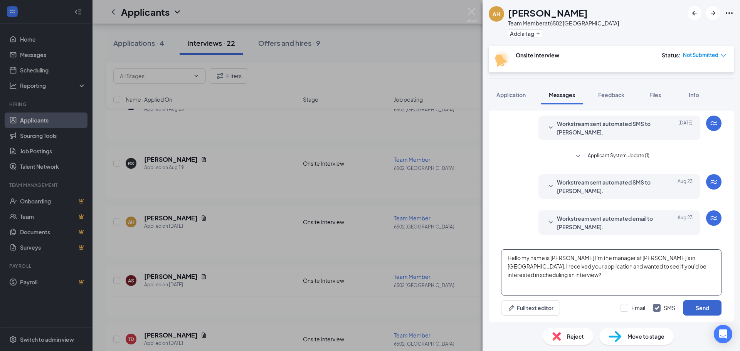
type textarea "Hello my name is Chloe I'm the manager at Freddy's in Johnson City. I received …"
click at [696, 310] on button "Send" at bounding box center [702, 307] width 39 height 15
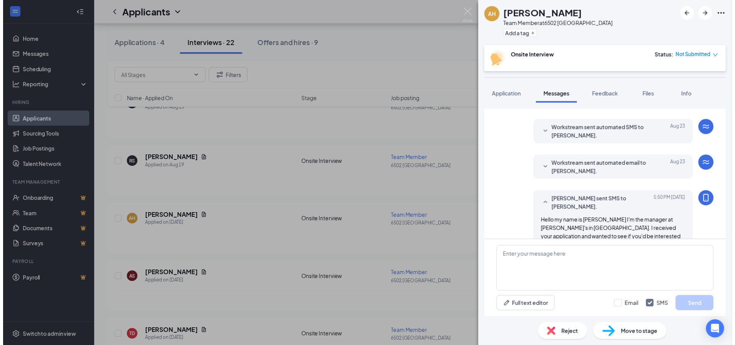
scroll to position [116, 0]
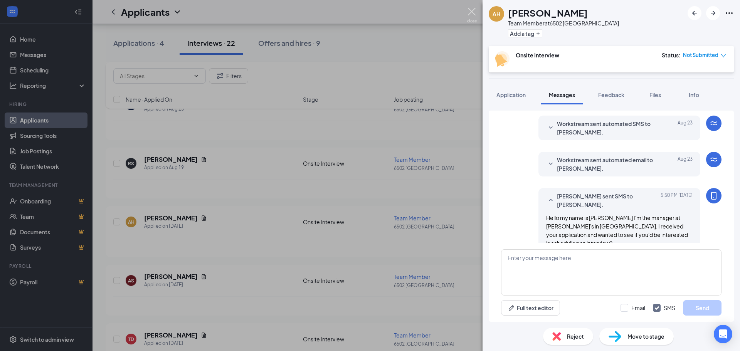
click at [473, 9] on img at bounding box center [472, 15] width 10 height 15
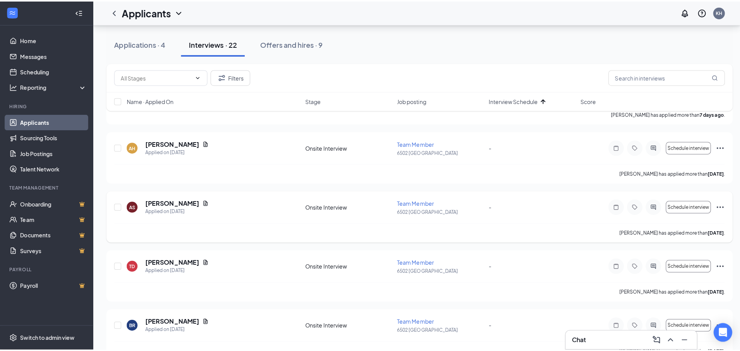
scroll to position [665, 0]
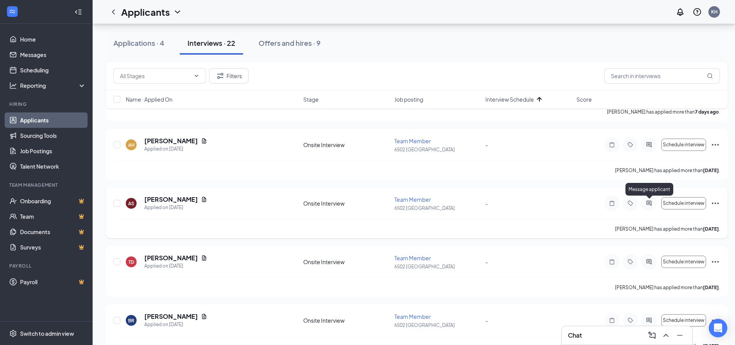
click at [647, 201] on icon "ActiveChat" at bounding box center [648, 203] width 9 height 6
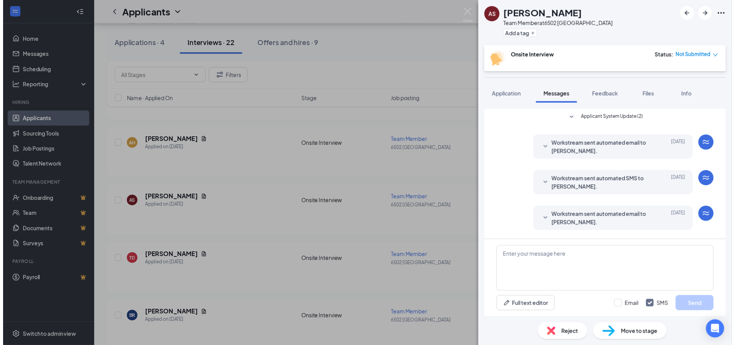
scroll to position [35, 0]
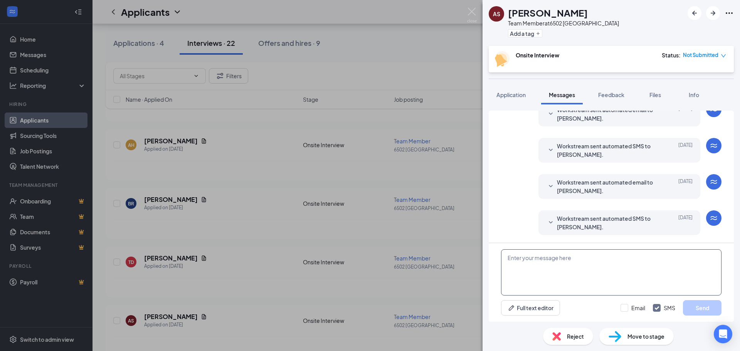
paste textarea "Hello my name is Chloe I'm the manager at Freddy's in Johnson City. I received …"
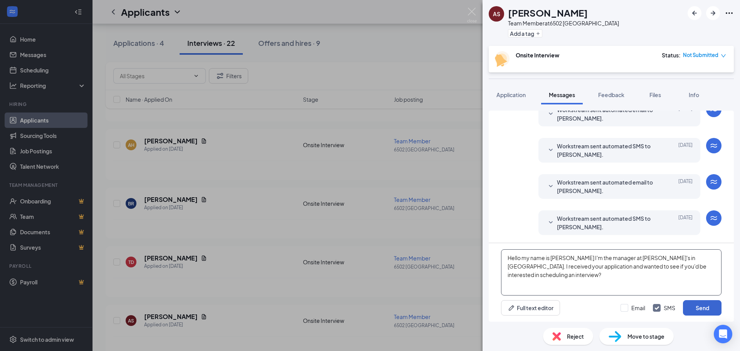
type textarea "Hello my name is Chloe I'm the manager at Freddy's in Johnson City. I received …"
click at [696, 308] on button "Send" at bounding box center [702, 307] width 39 height 15
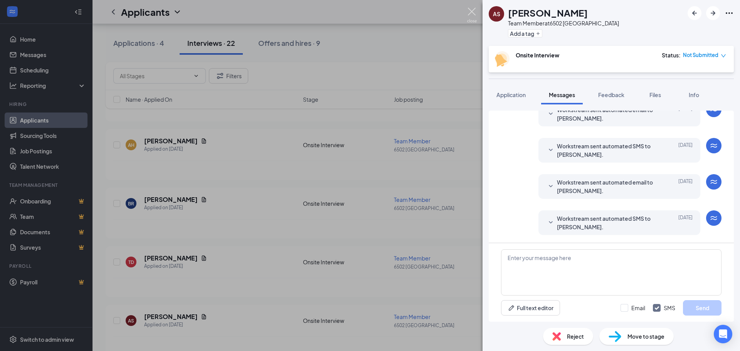
click at [473, 19] on img at bounding box center [472, 15] width 10 height 15
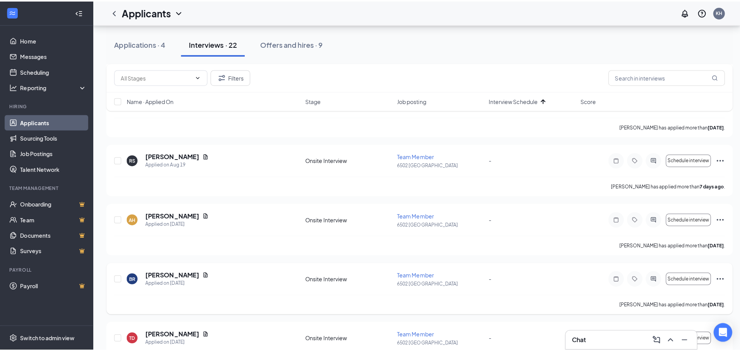
scroll to position [588, 0]
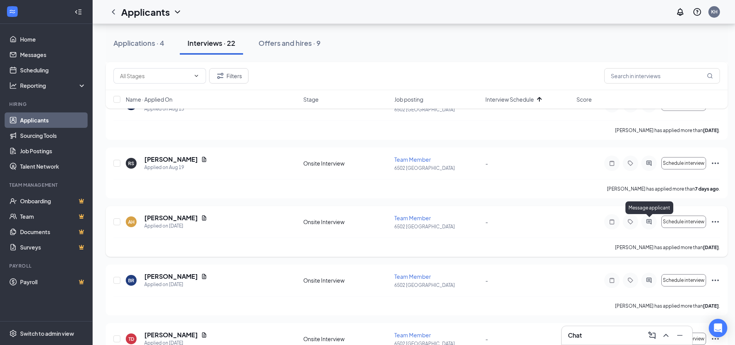
click at [650, 221] on icon "ActiveChat" at bounding box center [648, 221] width 5 height 5
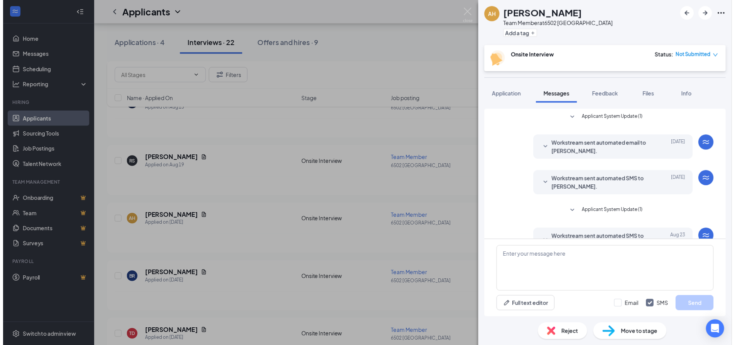
scroll to position [116, 0]
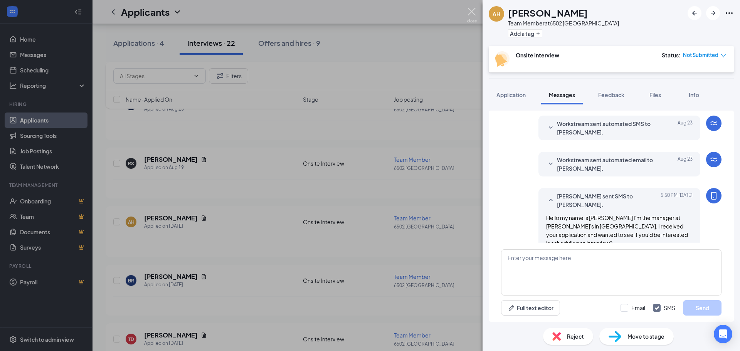
click at [474, 19] on img at bounding box center [472, 15] width 10 height 15
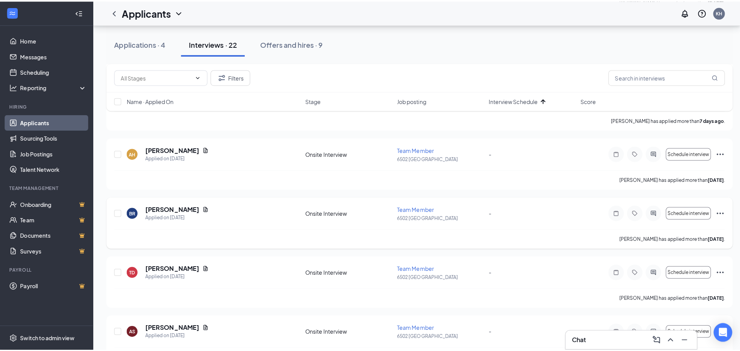
scroll to position [665, 0]
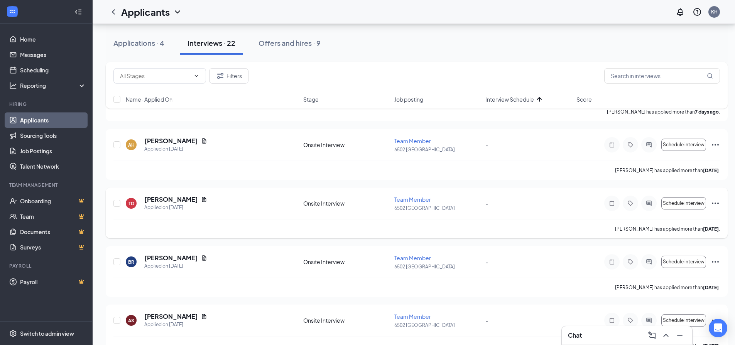
click at [647, 206] on icon "ActiveChat" at bounding box center [648, 203] width 9 height 6
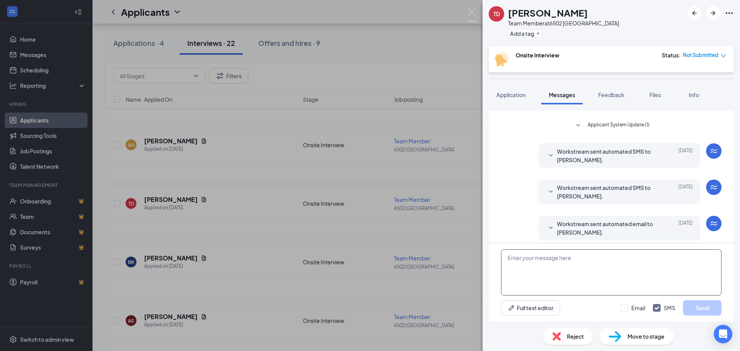
scroll to position [57, 0]
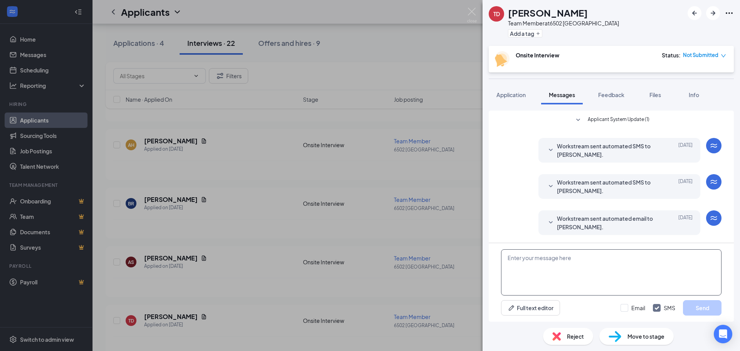
paste textarea "Hello my name is Chloe I'm the manager at Freddy's in Johnson City. I received …"
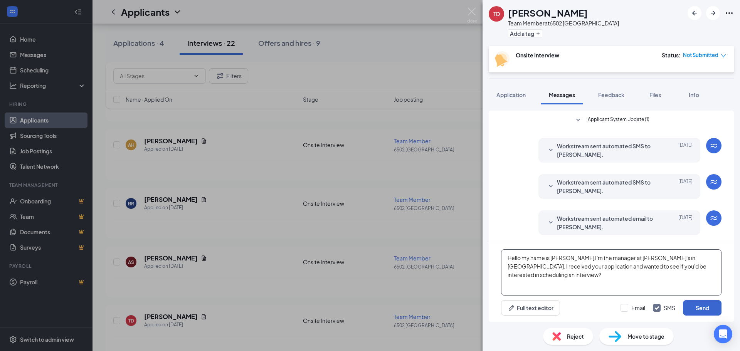
type textarea "Hello my name is Chloe I'm the manager at Freddy's in Johnson City. I received …"
click at [704, 303] on button "Send" at bounding box center [702, 307] width 39 height 15
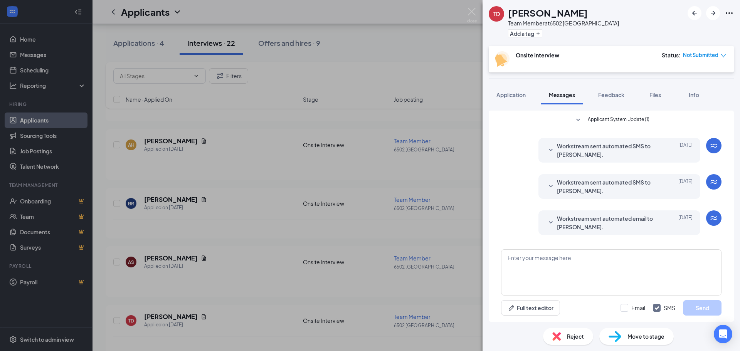
scroll to position [124, 0]
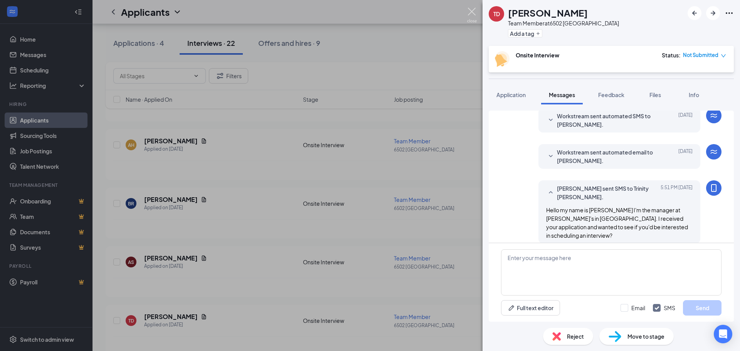
click at [473, 17] on img at bounding box center [472, 15] width 10 height 15
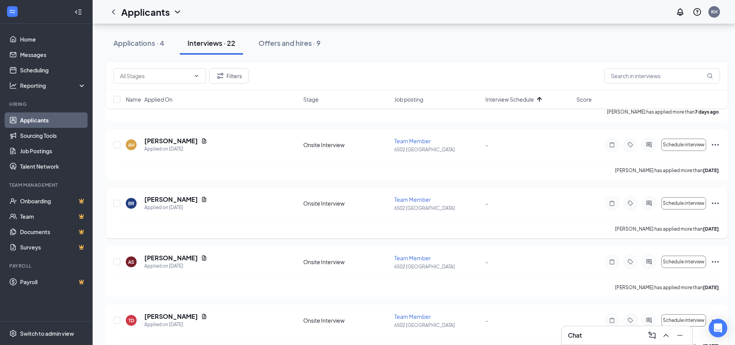
click at [652, 207] on div at bounding box center [648, 203] width 15 height 15
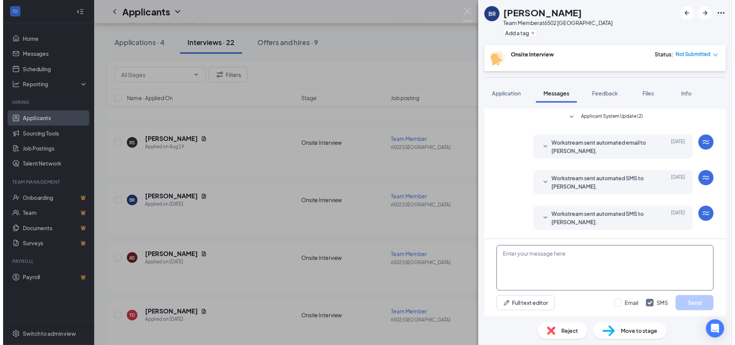
scroll to position [35, 0]
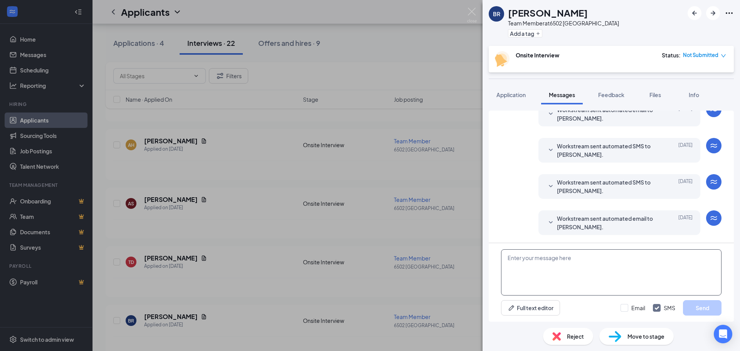
paste textarea "Hello my name is Chloe I'm the manager at Freddy's in Johnson City. I received …"
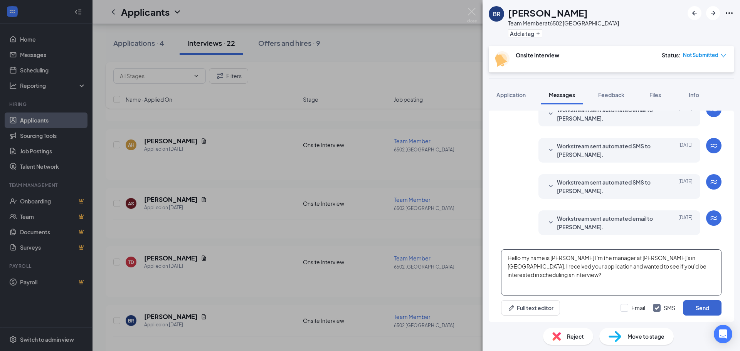
type textarea "Hello my name is Chloe I'm the manager at Freddy's in Johnson City. I received …"
click at [702, 307] on button "Send" at bounding box center [702, 307] width 39 height 15
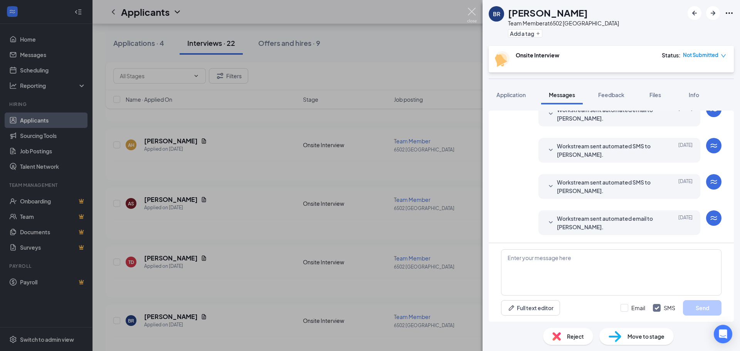
click at [475, 22] on img at bounding box center [472, 15] width 10 height 15
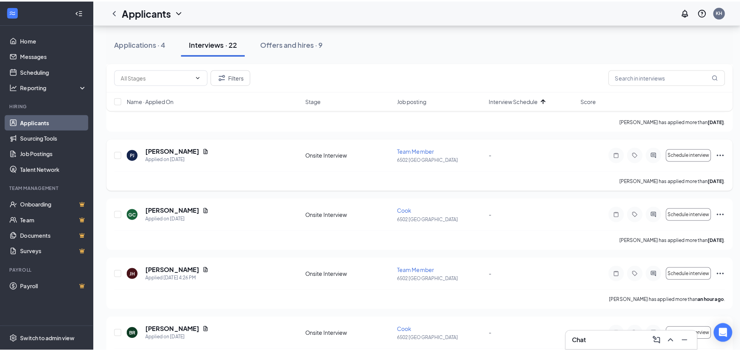
scroll to position [896, 0]
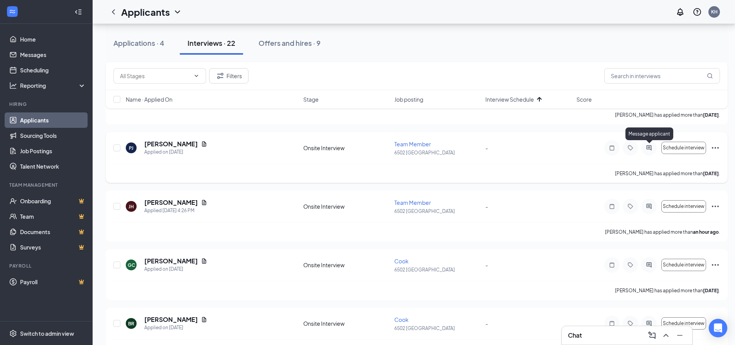
click at [651, 150] on icon "ActiveChat" at bounding box center [648, 147] width 5 height 5
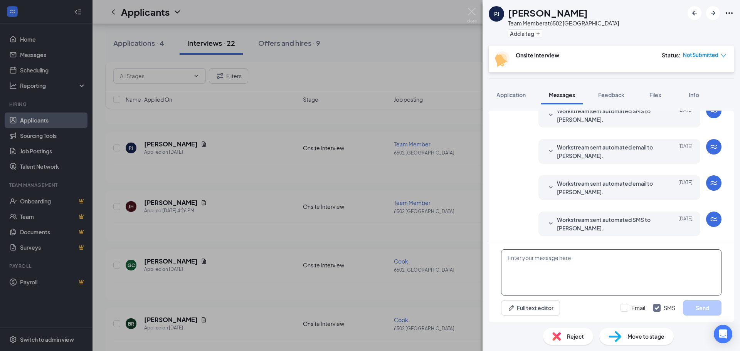
scroll to position [35, 0]
paste textarea "Hello my name is Chloe I'm the manager at Freddy's in Johnson City. I received …"
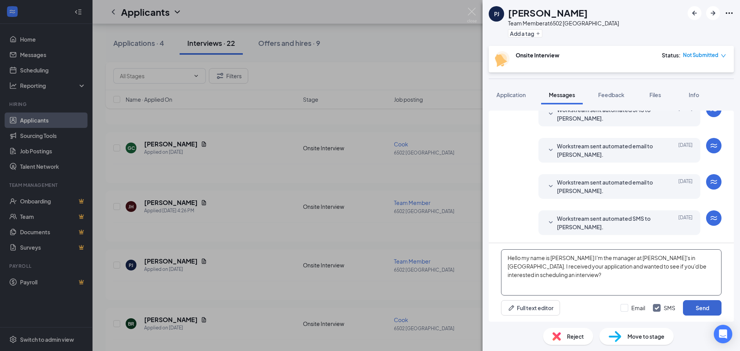
type textarea "Hello my name is Chloe I'm the manager at Freddy's in Johnson City. I received …"
click at [693, 307] on button "Send" at bounding box center [702, 307] width 39 height 15
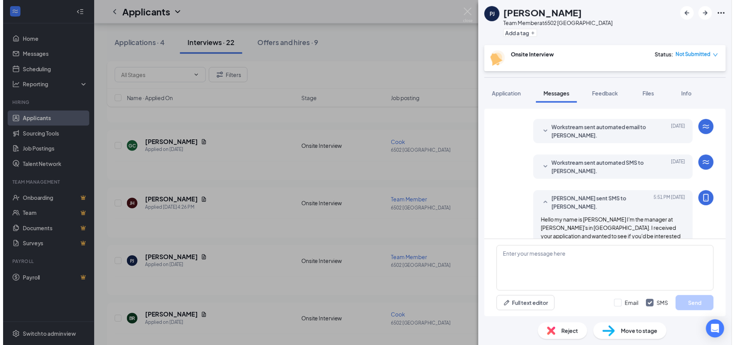
scroll to position [94, 0]
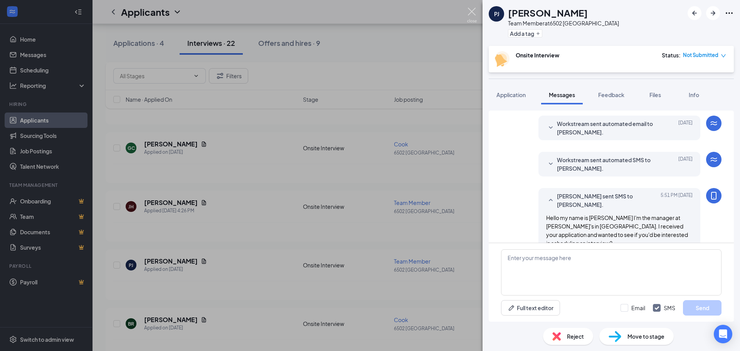
click at [475, 12] on img at bounding box center [472, 15] width 10 height 15
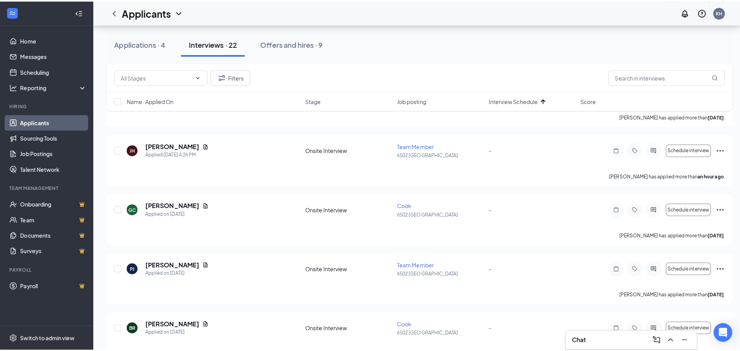
scroll to position [857, 0]
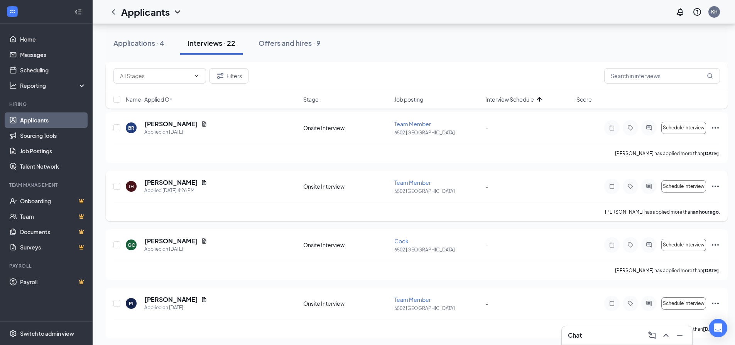
click at [647, 181] on div at bounding box center [648, 186] width 15 height 15
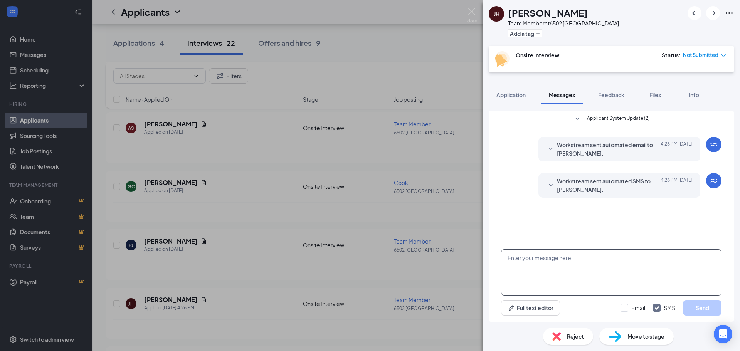
paste textarea "Hello my name is Chloe I'm the manager at Freddy's in Johnson City. I received …"
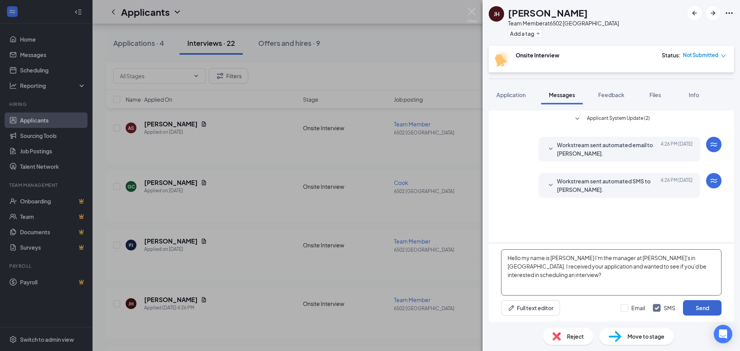
type textarea "Hello my name is Chloe I'm the manager at Freddy's in Johnson City. I received …"
click at [705, 308] on button "Send" at bounding box center [702, 307] width 39 height 15
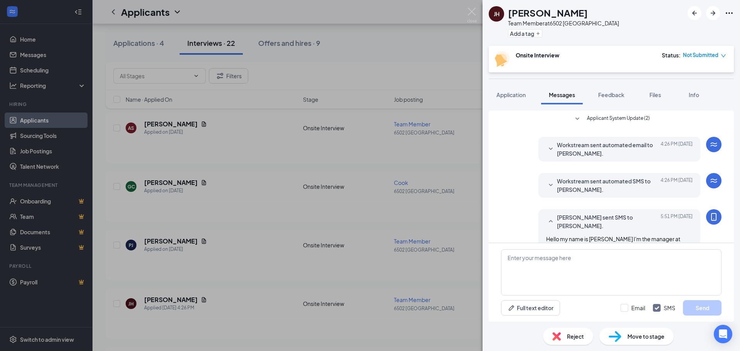
scroll to position [29, 0]
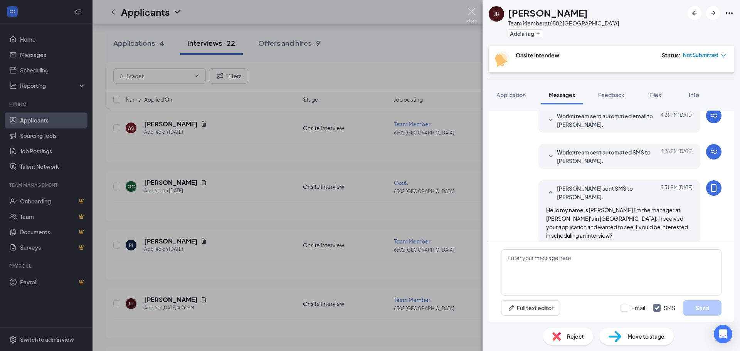
click at [468, 13] on img at bounding box center [472, 15] width 10 height 15
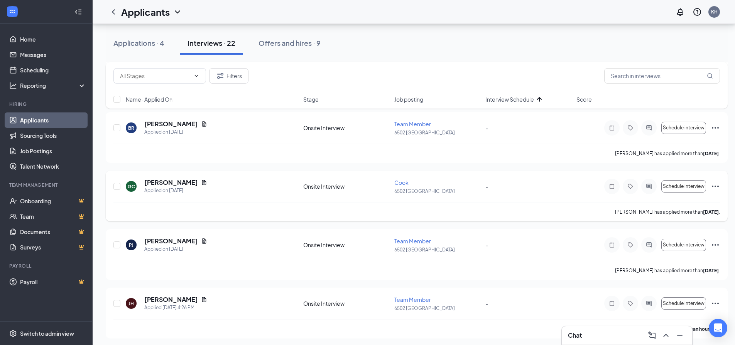
click at [714, 184] on icon "Ellipses" at bounding box center [714, 186] width 9 height 9
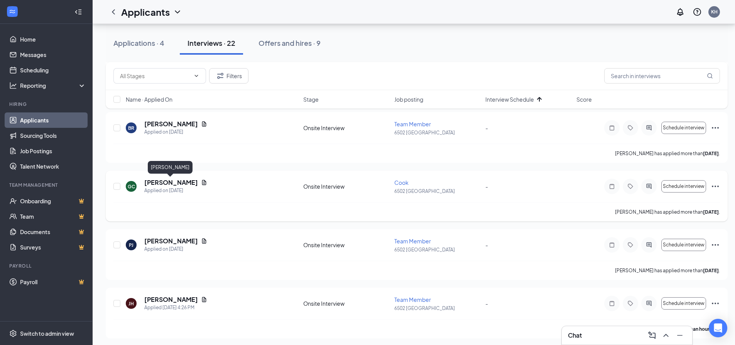
click at [172, 184] on h5 "Geoffrey Collins" at bounding box center [171, 183] width 54 height 8
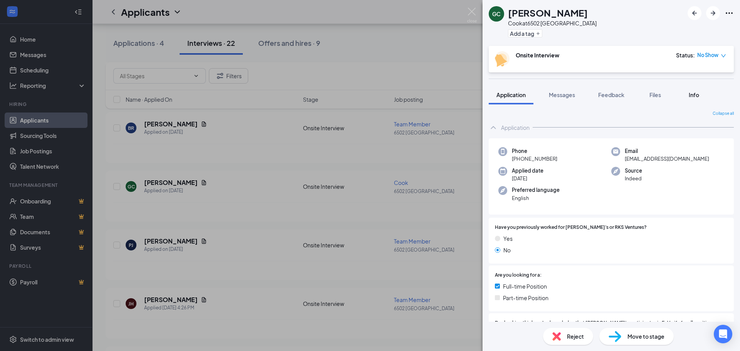
click at [691, 94] on span "Info" at bounding box center [694, 94] width 10 height 7
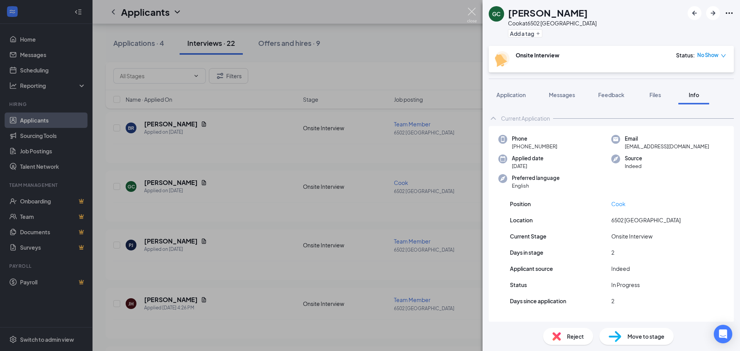
click at [471, 7] on div "GC Geoffrey Collins Cook at 6502 JOHNSON CITY Add a tag Onsite Interview Status…" at bounding box center [370, 175] width 740 height 351
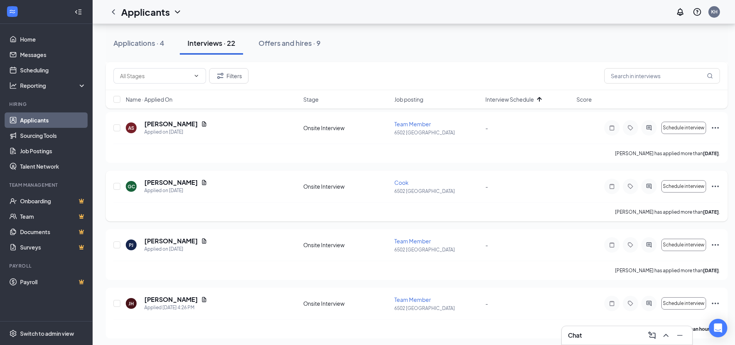
click at [645, 184] on icon "ActiveChat" at bounding box center [648, 187] width 9 height 6
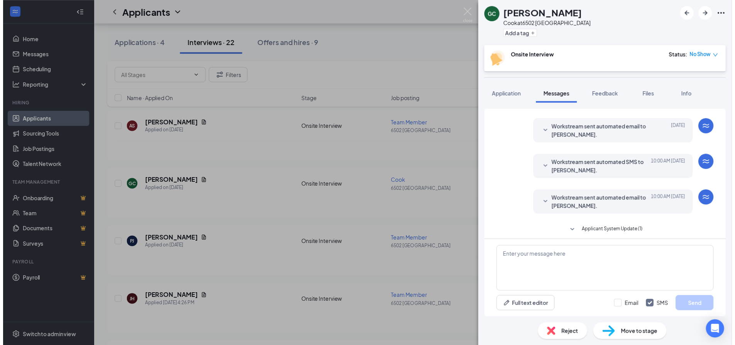
scroll to position [213, 0]
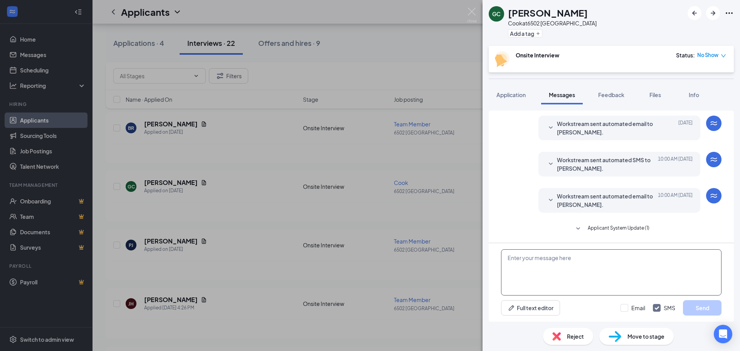
paste textarea "Hello my name is Chloe I'm the manager at Freddy's in Johnson City. I received …"
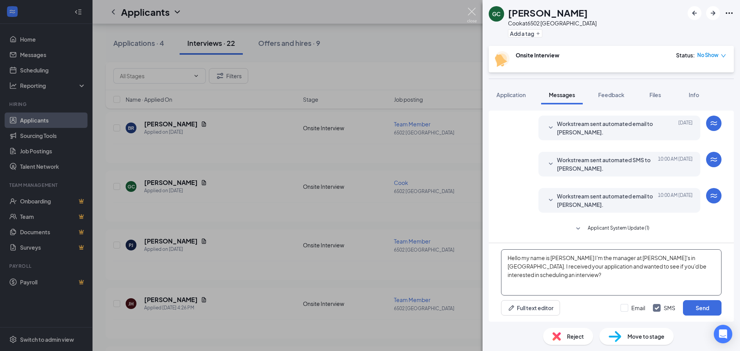
type textarea "Hello my name is Chloe I'm the manager at Freddy's in Johnson City. I received …"
click at [476, 12] on img at bounding box center [472, 15] width 10 height 15
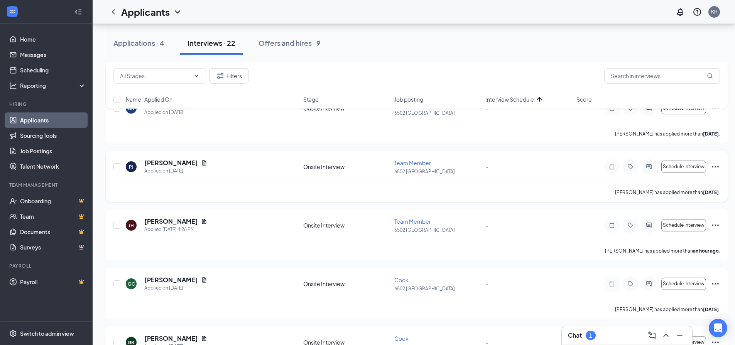
scroll to position [896, 0]
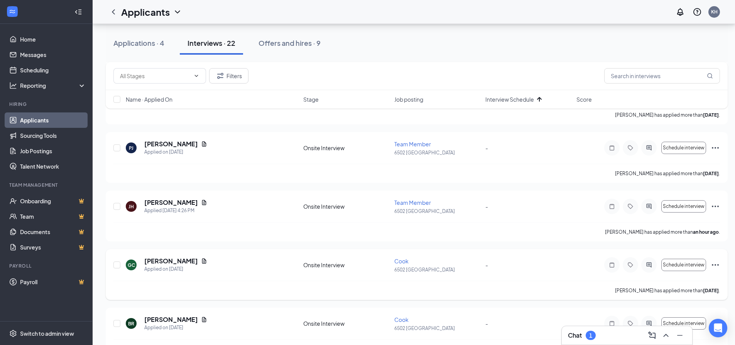
click at [718, 266] on icon "Ellipses" at bounding box center [714, 265] width 7 height 2
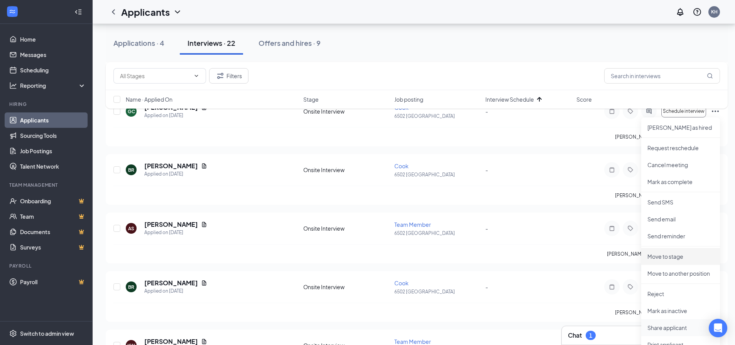
scroll to position [1050, 0]
click at [669, 298] on li "Reject" at bounding box center [680, 293] width 79 height 17
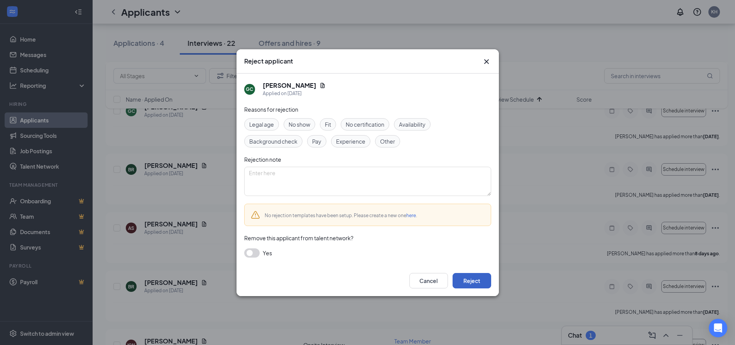
click at [483, 283] on button "Reject" at bounding box center [471, 280] width 39 height 15
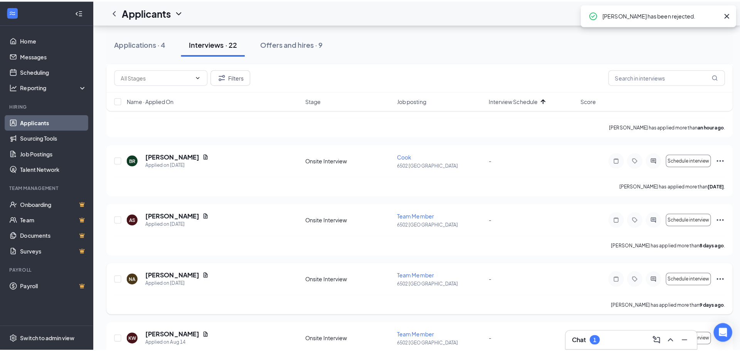
scroll to position [1012, 0]
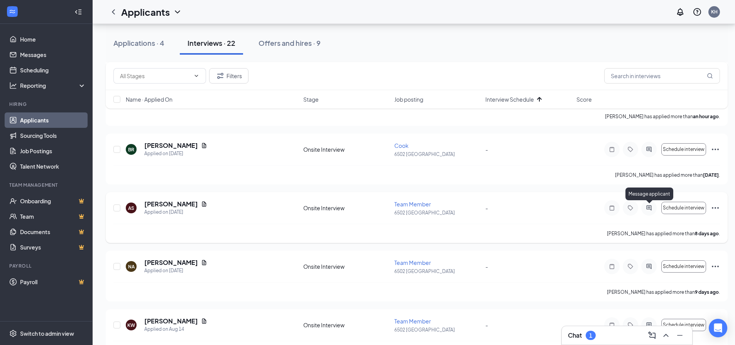
click at [645, 207] on icon "ActiveChat" at bounding box center [648, 208] width 9 height 6
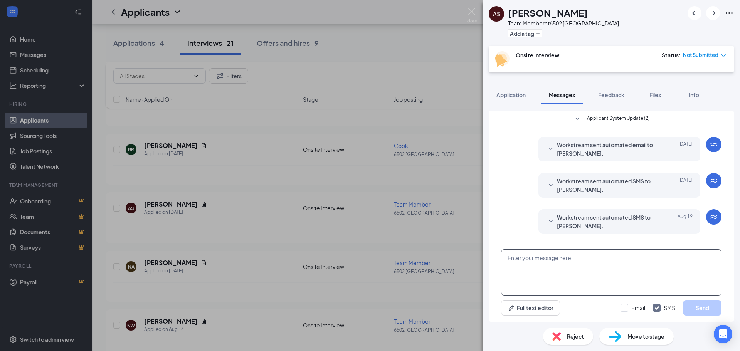
scroll to position [35, 0]
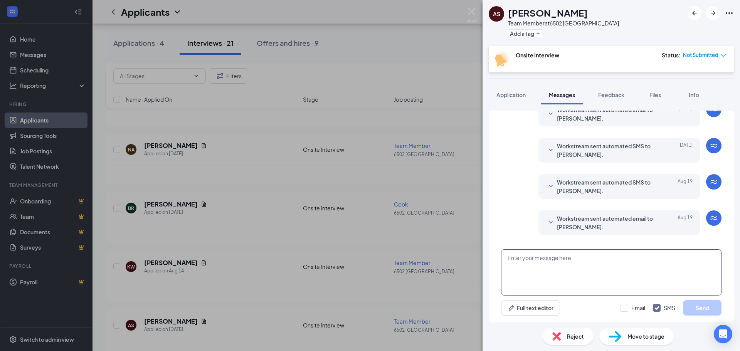
paste textarea "Hello my name is Chloe I'm the manager at Freddy's in Johnson City. I received …"
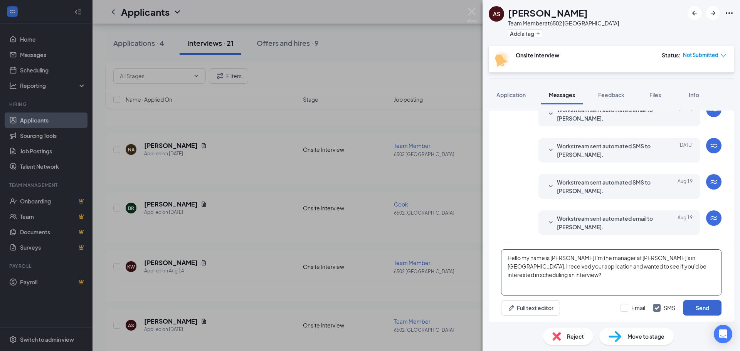
type textarea "Hello my name is Chloe I'm the manager at Freddy's in Johnson City. I received …"
click at [704, 309] on button "Send" at bounding box center [702, 307] width 39 height 15
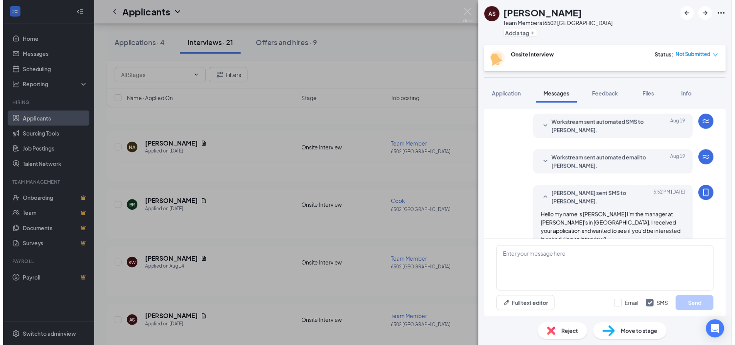
scroll to position [101, 0]
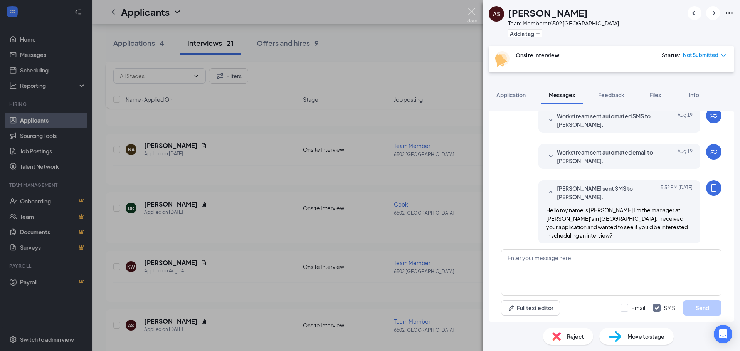
click at [473, 16] on img at bounding box center [472, 15] width 10 height 15
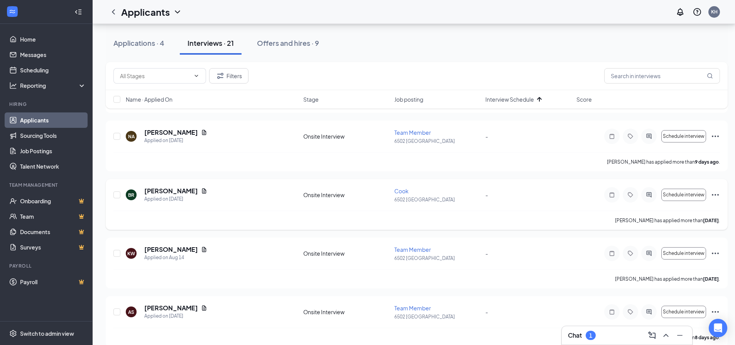
scroll to position [1036, 0]
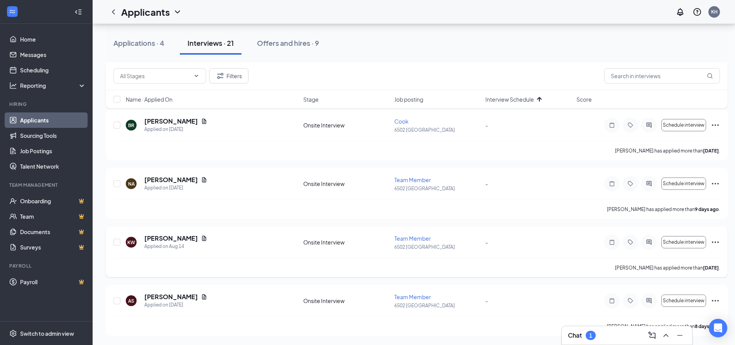
click at [652, 241] on icon "ActiveChat" at bounding box center [648, 242] width 9 height 6
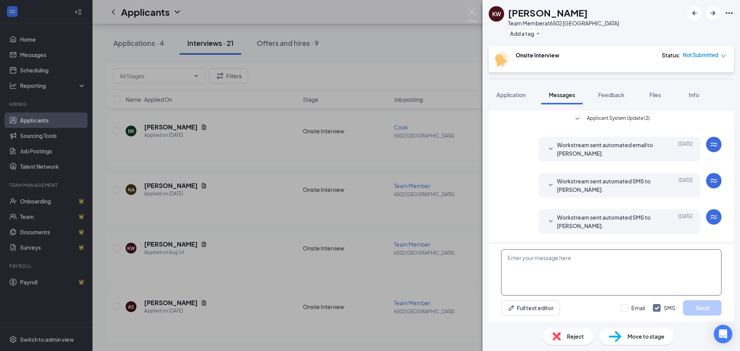
scroll to position [35, 0]
paste textarea "Hello my name is Chloe I'm the manager at Freddy's in Johnson City. I received …"
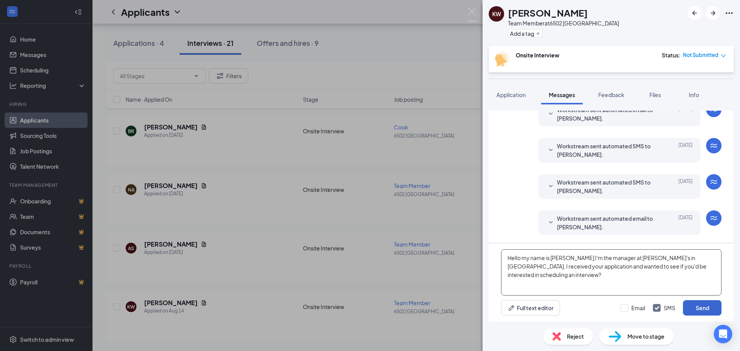
type textarea "Hello my name is Chloe I'm the manager at Freddy's in Johnson City. I received …"
click at [696, 307] on button "Send" at bounding box center [702, 307] width 39 height 15
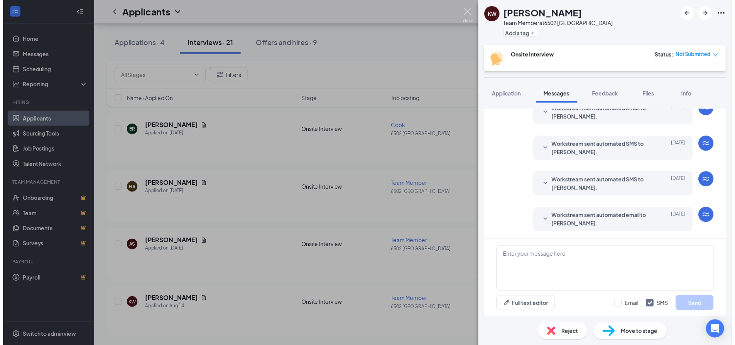
scroll to position [94, 0]
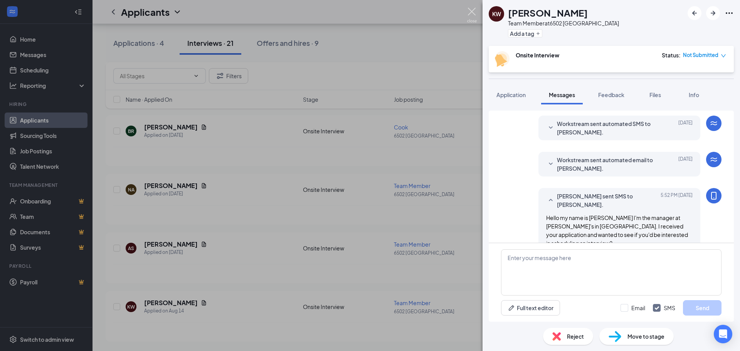
click at [476, 17] on img at bounding box center [472, 15] width 10 height 15
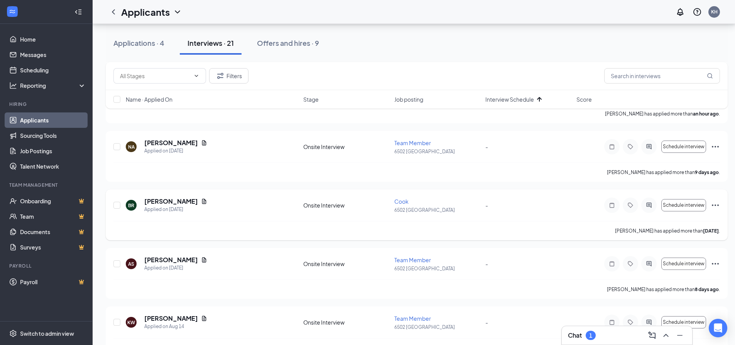
scroll to position [1036, 0]
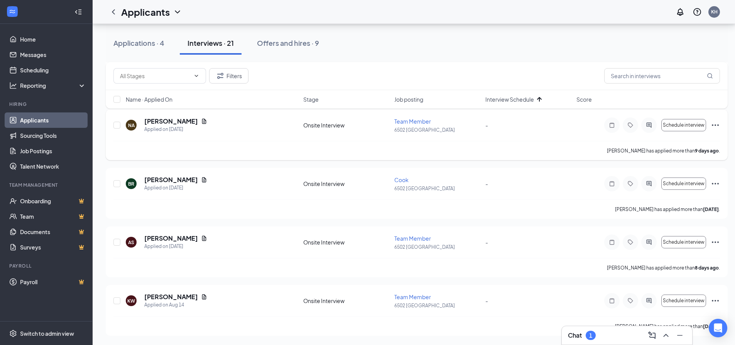
click at [646, 126] on icon "ActiveChat" at bounding box center [648, 125] width 5 height 5
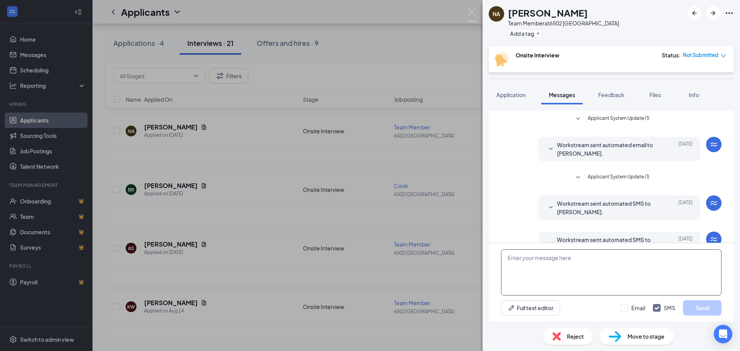
scroll to position [57, 0]
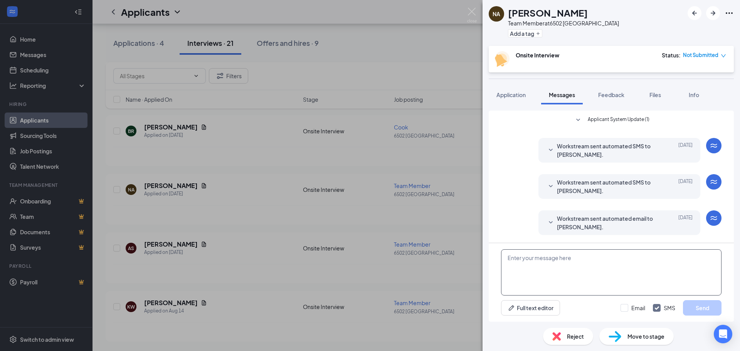
paste textarea "Hello my name is Chloe I'm the manager at Freddy's in Johnson City. I received …"
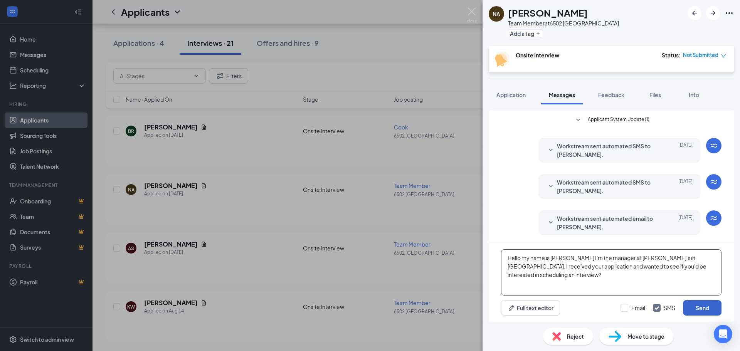
type textarea "Hello my name is Chloe I'm the manager at Freddy's in Johnson City. I received …"
click at [702, 305] on button "Send" at bounding box center [702, 307] width 39 height 15
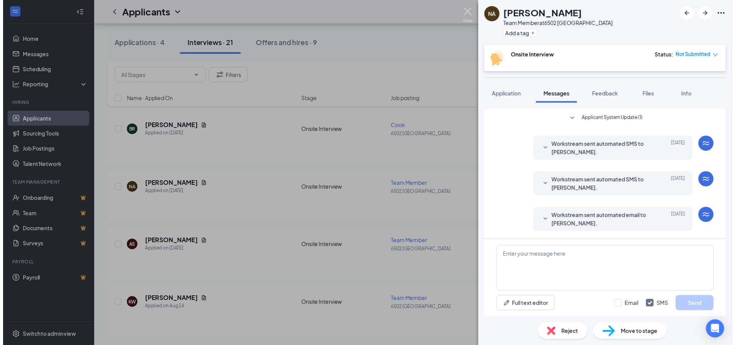
scroll to position [116, 0]
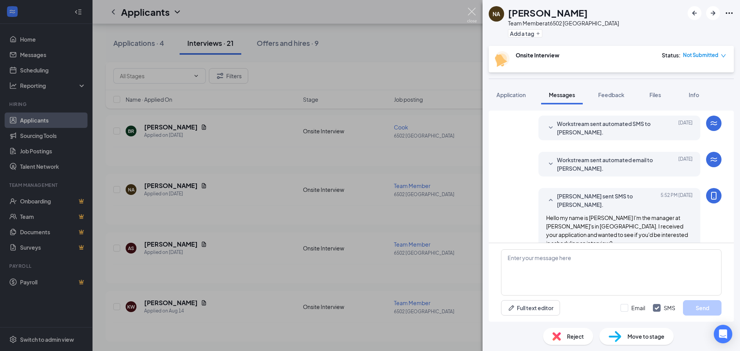
click at [472, 14] on img at bounding box center [472, 15] width 10 height 15
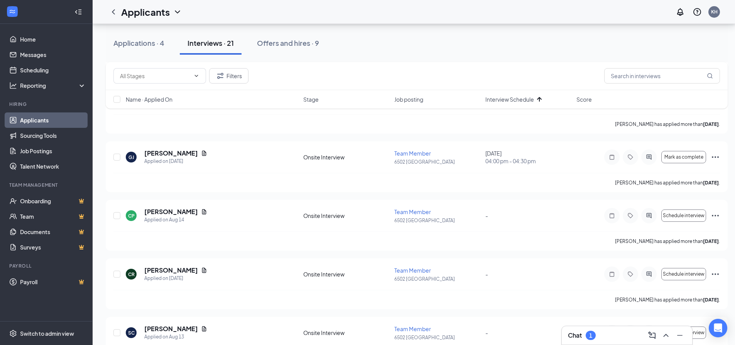
scroll to position [342, 0]
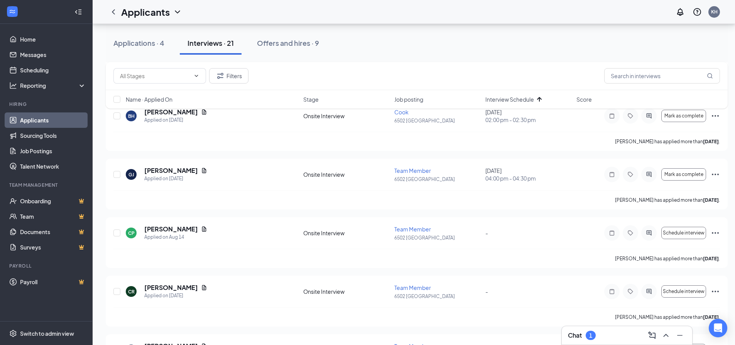
click at [609, 342] on div "Chat 1" at bounding box center [626, 336] width 130 height 19
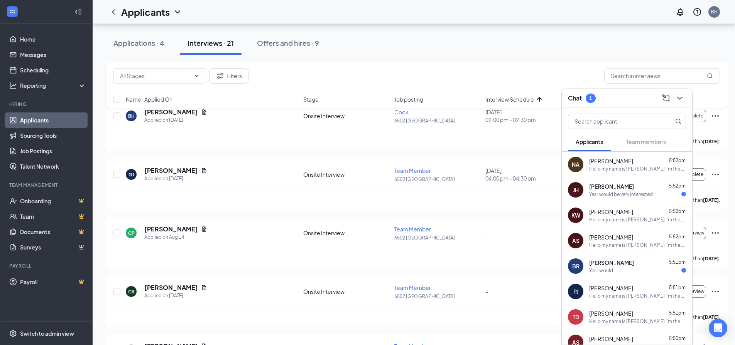
click at [633, 192] on div "Yes I would be very interested" at bounding box center [621, 194] width 64 height 7
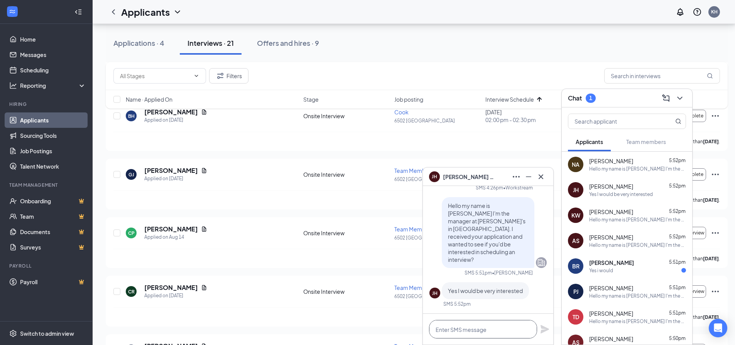
click at [486, 327] on textarea at bounding box center [483, 329] width 108 height 19
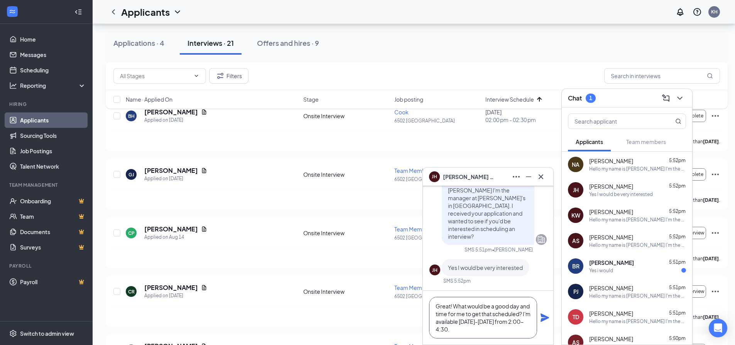
type textarea "Great! What would be a good day and time for me to get that scheduled? I'm avai…"
click at [543, 321] on icon "Plane" at bounding box center [544, 317] width 9 height 9
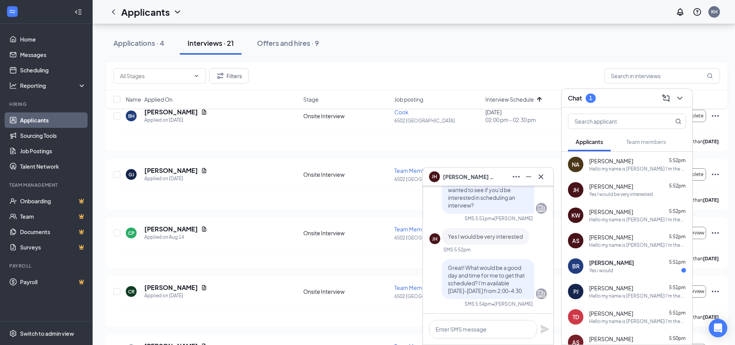
scroll to position [0, 0]
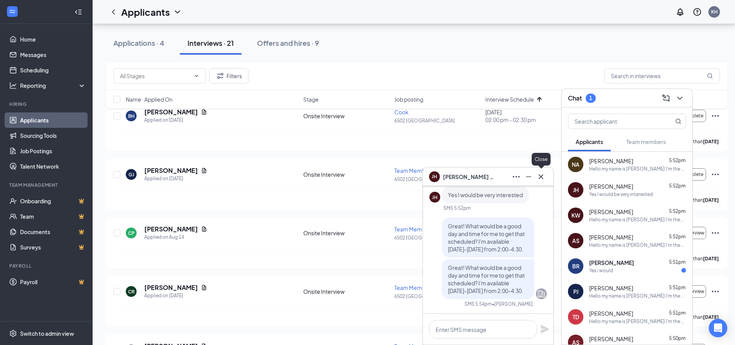
click at [543, 175] on icon "Cross" at bounding box center [540, 176] width 9 height 9
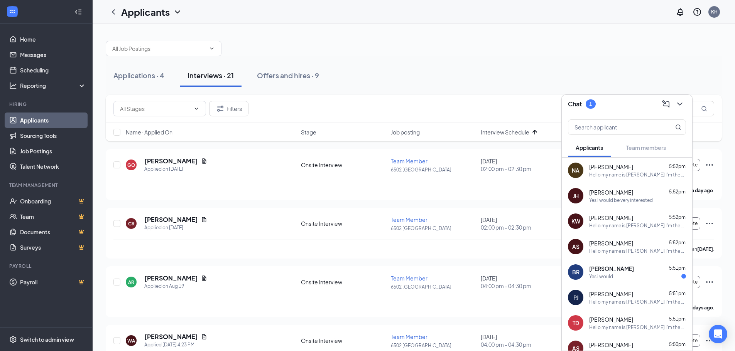
click at [633, 276] on div "Yes i would" at bounding box center [637, 276] width 97 height 7
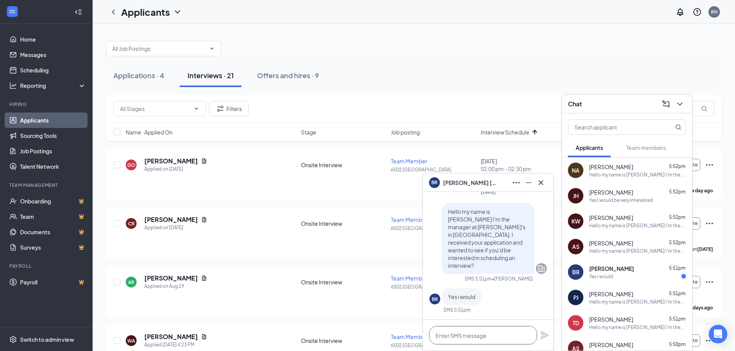
click at [470, 338] on textarea at bounding box center [483, 335] width 108 height 19
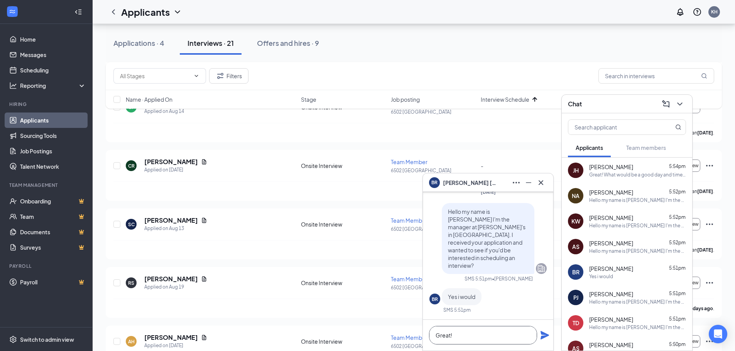
scroll to position [308, 0]
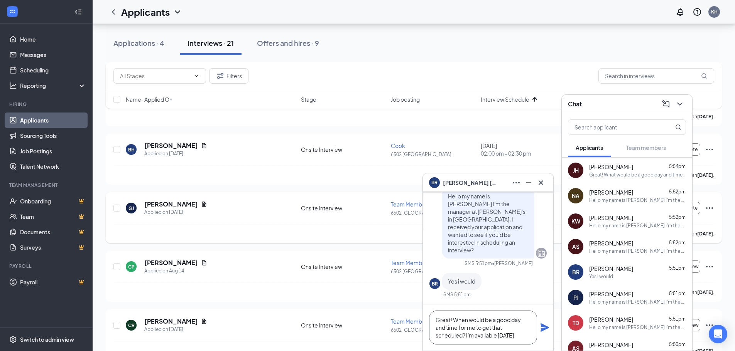
type textarea "Great! When would be a good day and time for me to get that scheduled? I'm avai…"
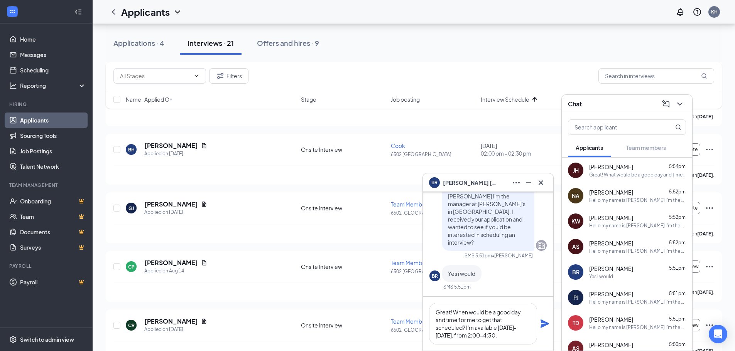
type textarea "Great! When would be a good day and time for me to get that scheduled? I'm avai…"
click at [545, 323] on icon "Plane" at bounding box center [544, 324] width 8 height 8
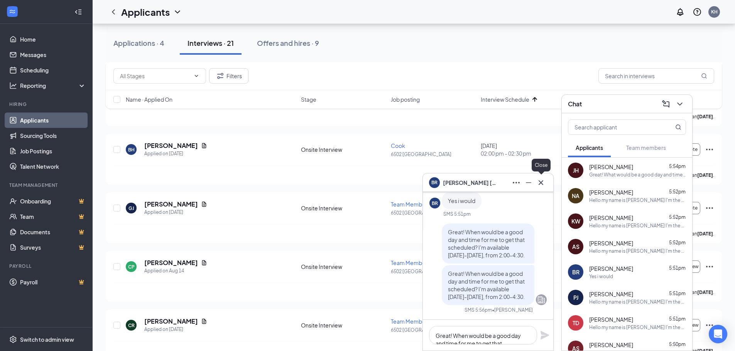
click at [543, 183] on icon "Cross" at bounding box center [540, 182] width 9 height 9
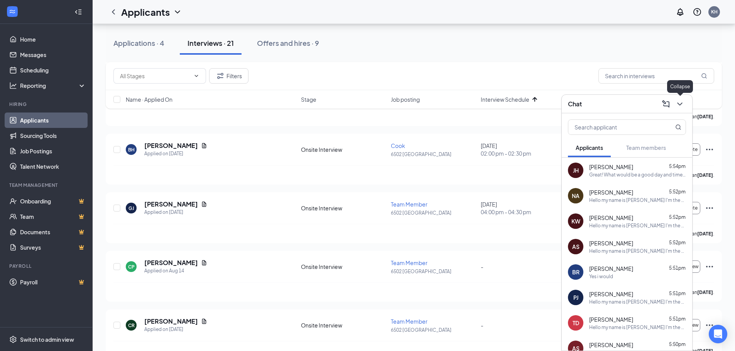
click at [684, 103] on icon "ChevronDown" at bounding box center [679, 103] width 9 height 9
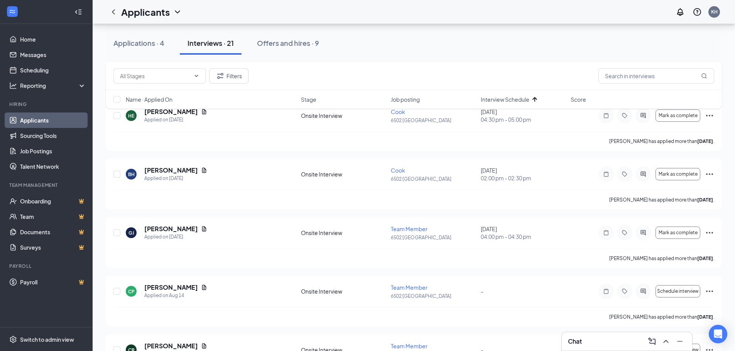
scroll to position [270, 0]
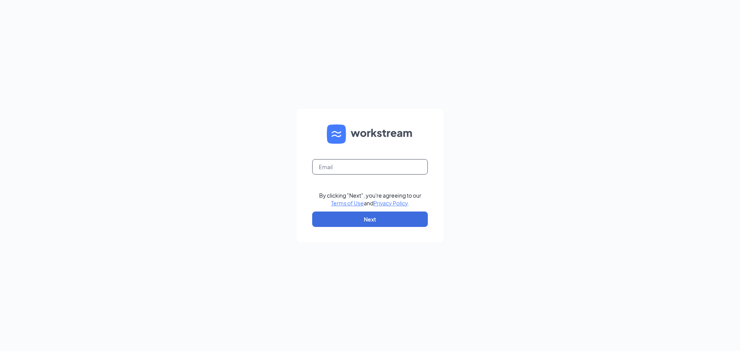
click at [331, 163] on input "text" at bounding box center [370, 166] width 116 height 15
type input "6502@rksks.com"
click at [385, 214] on button "Next" at bounding box center [370, 219] width 116 height 15
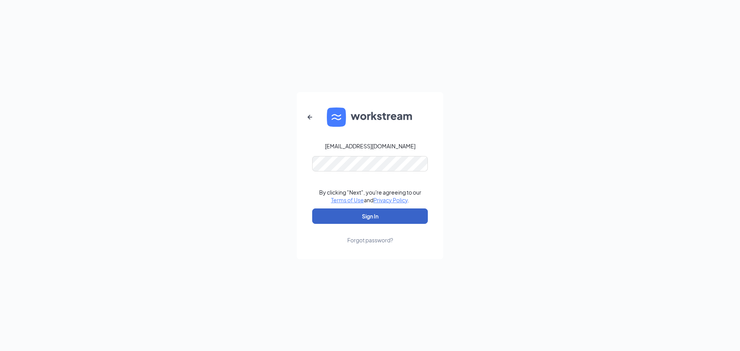
click at [387, 212] on button "Sign In" at bounding box center [370, 216] width 116 height 15
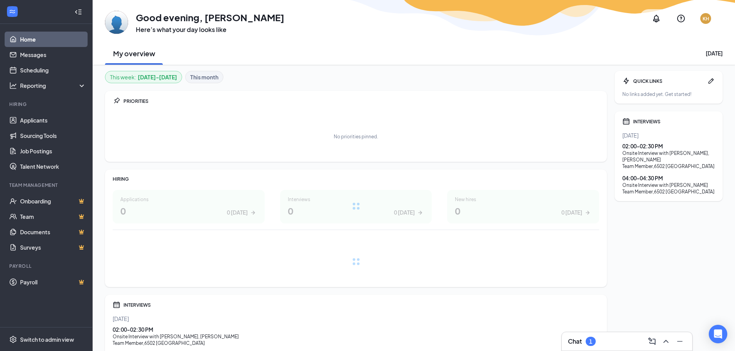
click at [594, 337] on div "Chat 1" at bounding box center [582, 341] width 28 height 9
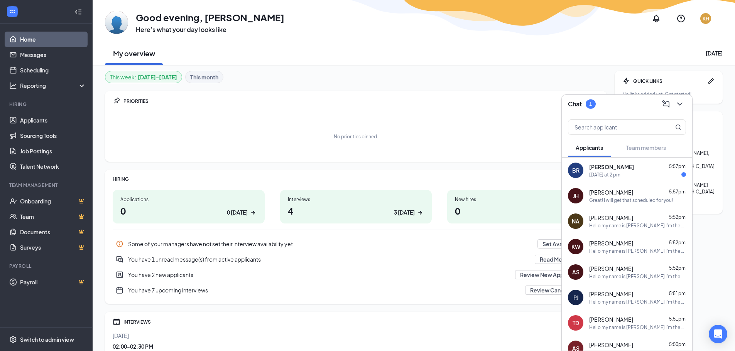
click at [601, 176] on div "[DATE] at 2 pm" at bounding box center [604, 175] width 31 height 7
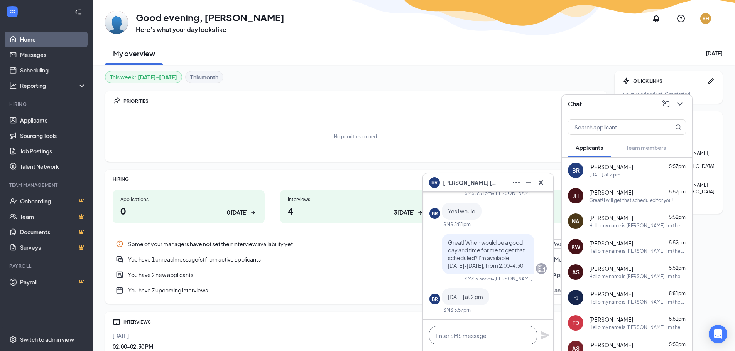
click at [499, 340] on textarea at bounding box center [483, 335] width 108 height 19
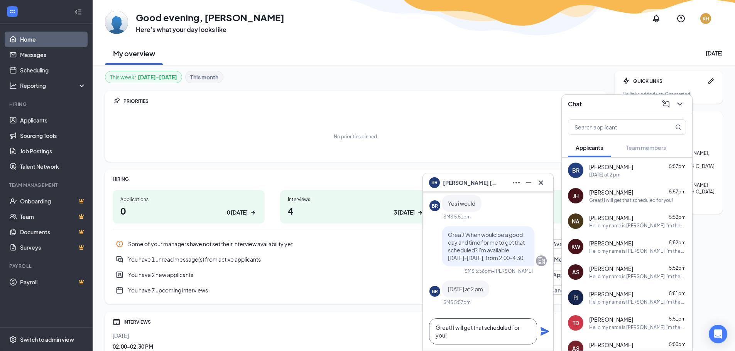
type textarea "Great! I will get that scheduled for you!"
click at [544, 332] on icon "Plane" at bounding box center [544, 331] width 8 height 8
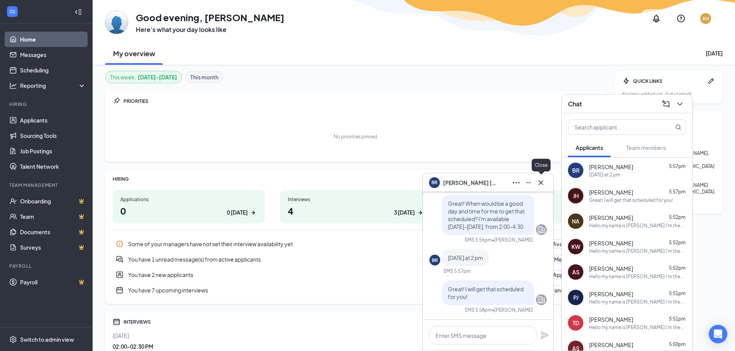
click at [542, 182] on icon "Cross" at bounding box center [540, 182] width 5 height 5
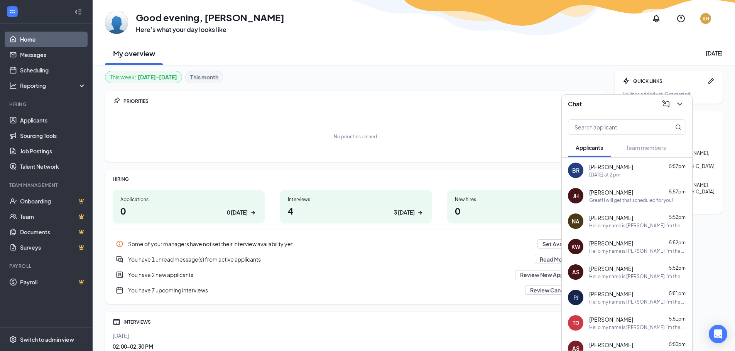
click at [505, 128] on div "No priorities pinned." at bounding box center [356, 136] width 486 height 39
click at [490, 164] on div "This week : Aug 25 - Aug 31 This month PRIORITIES No priorities pinned. HIRING …" at bounding box center [356, 239] width 502 height 337
click at [371, 221] on div "Interviews 4 3 today" at bounding box center [356, 207] width 152 height 34
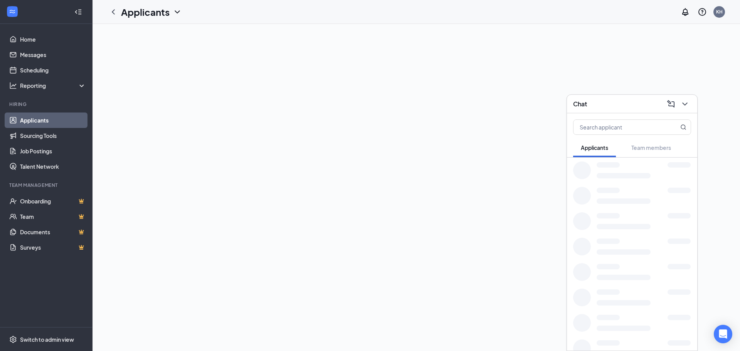
click at [686, 99] on icon "ChevronDown" at bounding box center [685, 103] width 9 height 9
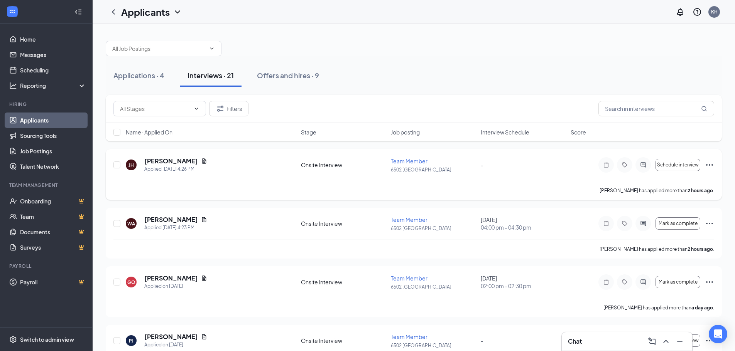
click at [708, 165] on icon "Ellipses" at bounding box center [708, 164] width 9 height 9
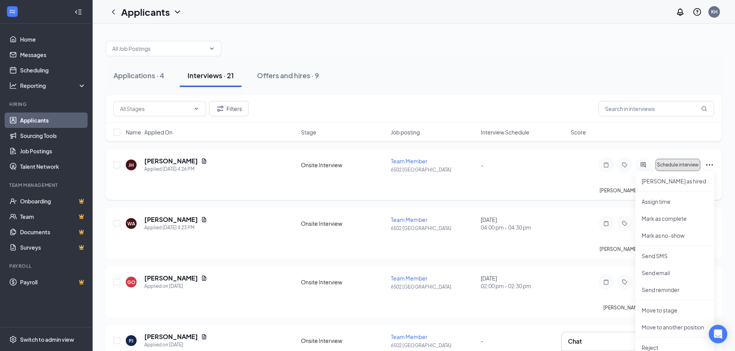
click at [689, 159] on button "Schedule interview" at bounding box center [677, 165] width 45 height 12
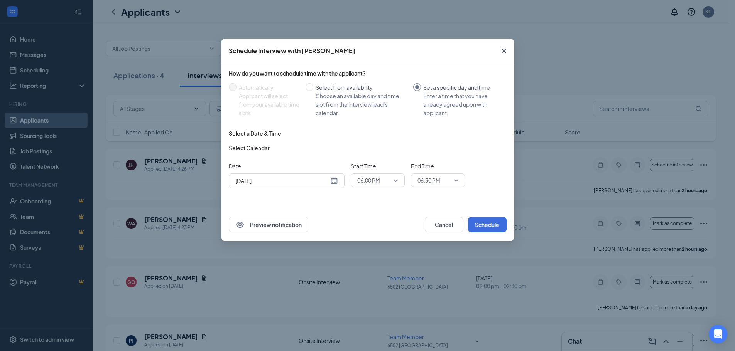
click at [334, 181] on div "[DATE]" at bounding box center [286, 181] width 103 height 8
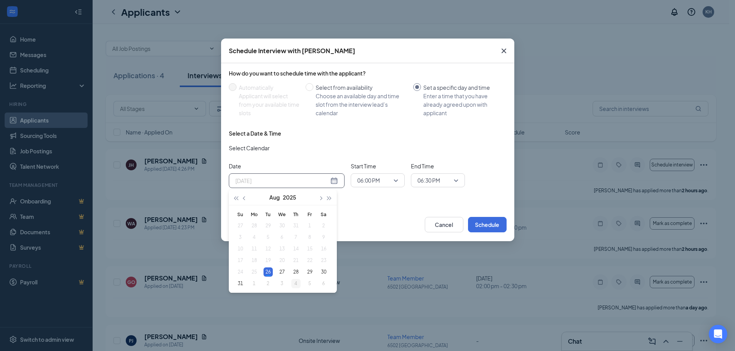
type input "[DATE]"
click at [297, 285] on div "4" at bounding box center [295, 283] width 9 height 9
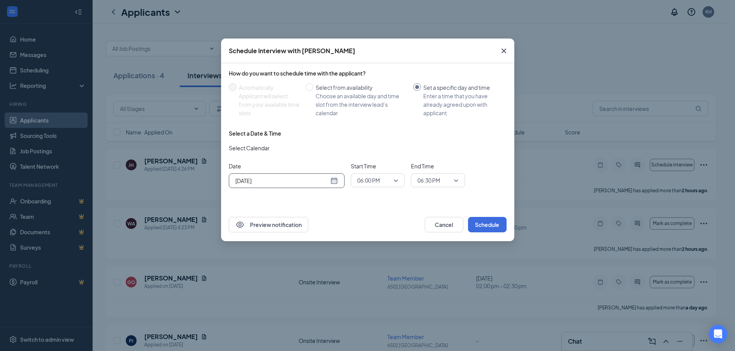
click at [394, 180] on span "06:00 PM" at bounding box center [377, 181] width 41 height 12
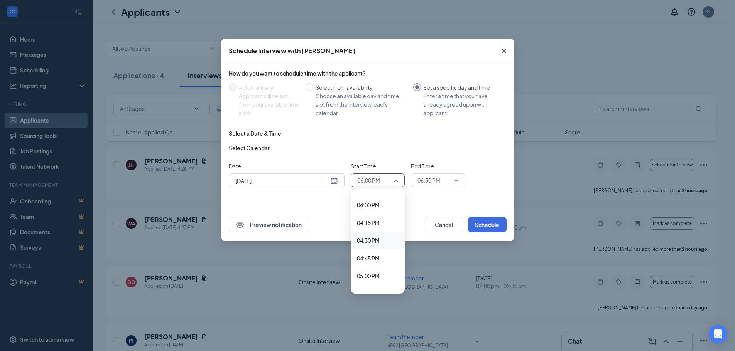
scroll to position [1120, 0]
click at [382, 218] on span "04:00 PM" at bounding box center [378, 216] width 42 height 8
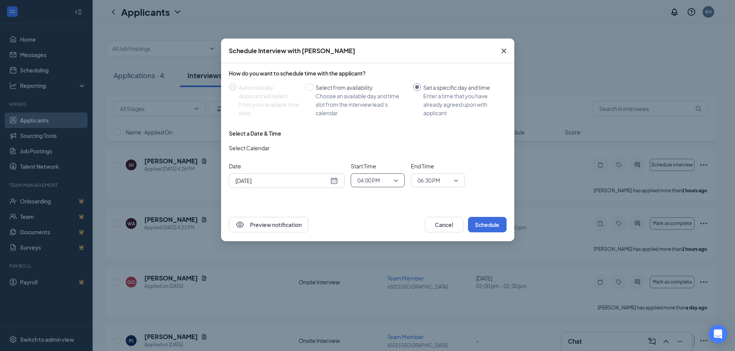
click at [425, 189] on div "Select a Date & Time Select Calendar Date [DATE] [DATE] Su Mo Tu We Th Fr Sa 31…" at bounding box center [368, 162] width 278 height 65
click at [427, 185] on span "06:30 PM" at bounding box center [428, 181] width 23 height 12
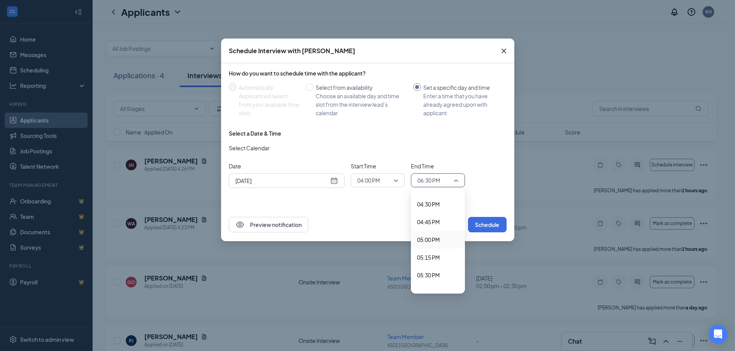
scroll to position [1117, 0]
click at [435, 255] on span "04:30 PM" at bounding box center [428, 255] width 23 height 8
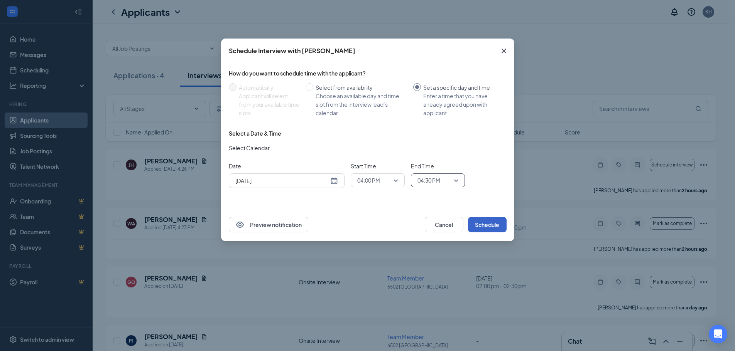
click at [494, 227] on button "Schedule" at bounding box center [487, 224] width 39 height 15
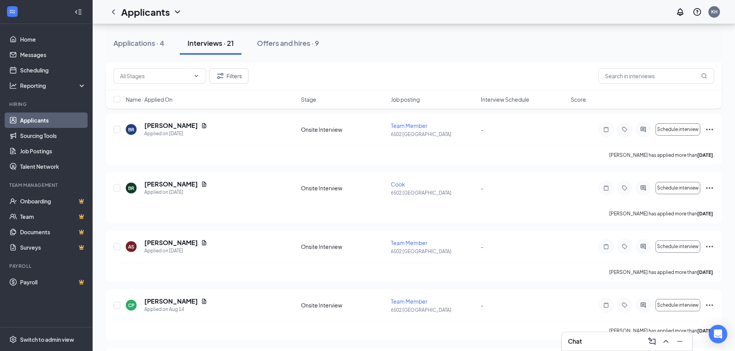
scroll to position [799, 0]
click at [660, 239] on button "Schedule interview" at bounding box center [677, 245] width 45 height 12
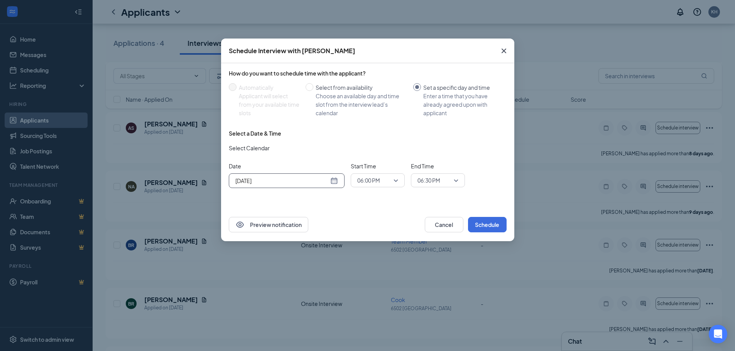
click at [337, 183] on div "[DATE]" at bounding box center [286, 181] width 103 height 8
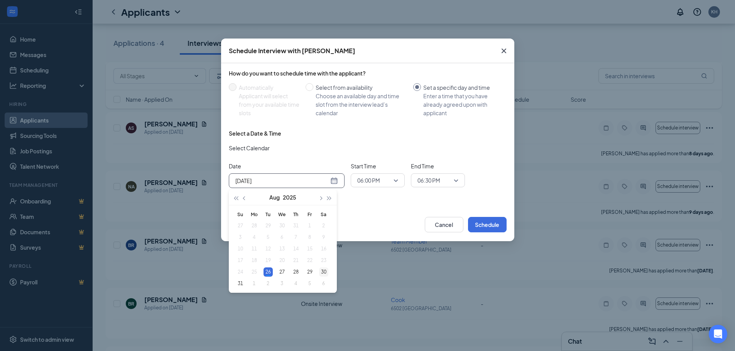
type input "[DATE]"
click at [321, 268] on div "30" at bounding box center [323, 272] width 9 height 9
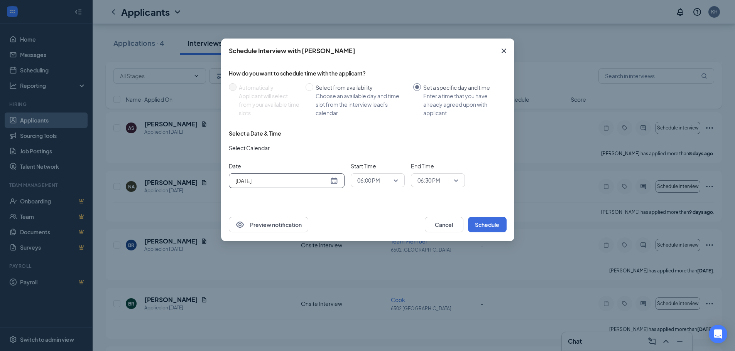
click at [394, 180] on span "06:00 PM" at bounding box center [377, 181] width 41 height 12
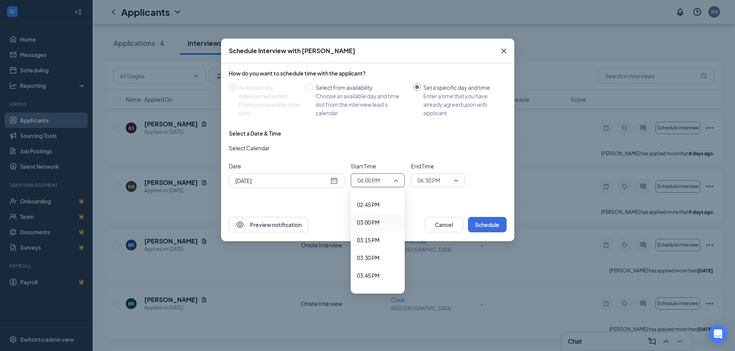
scroll to position [965, 0]
click at [379, 230] on span "02:00 PM" at bounding box center [368, 228] width 23 height 8
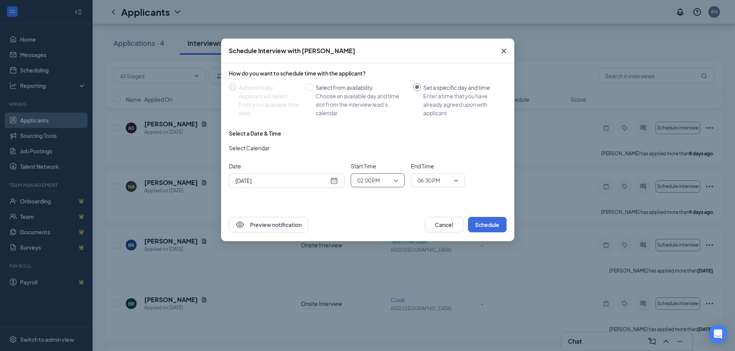
click at [442, 182] on span "06:30 PM" at bounding box center [434, 181] width 34 height 12
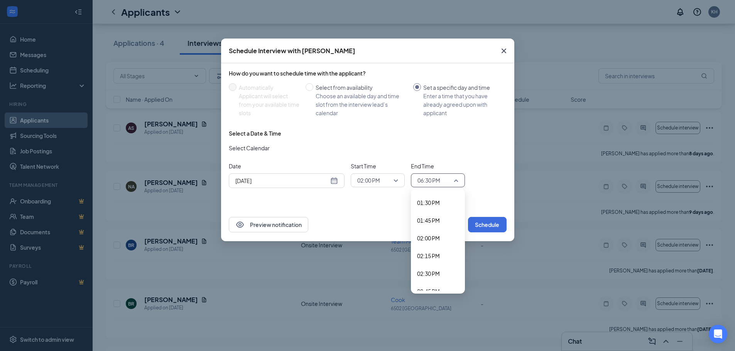
scroll to position [962, 0]
click at [431, 271] on div "02:30 PM" at bounding box center [438, 267] width 54 height 18
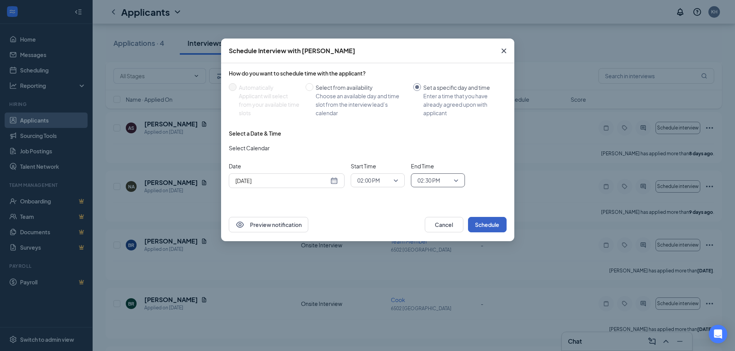
click at [486, 229] on button "Schedule" at bounding box center [487, 224] width 39 height 15
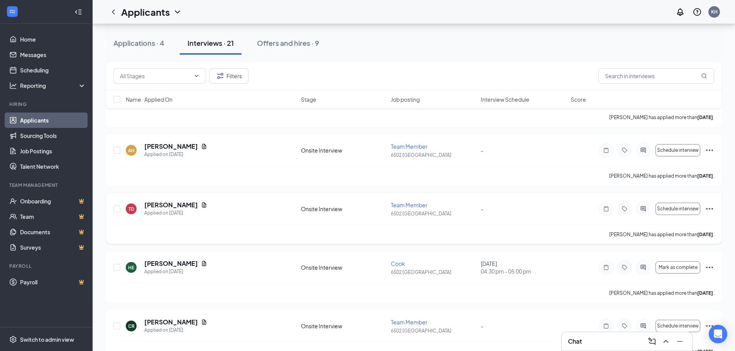
scroll to position [182, 0]
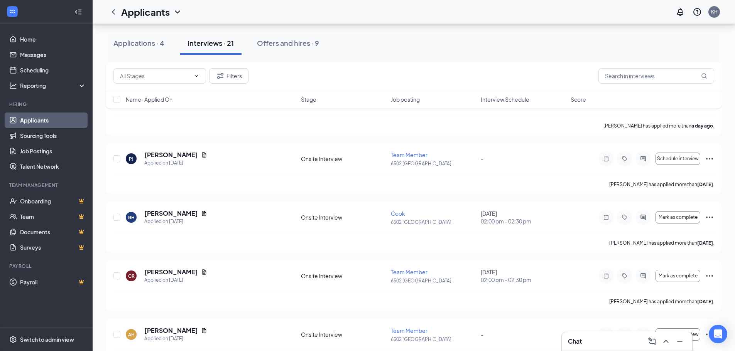
click at [497, 100] on span "Interview Schedule" at bounding box center [504, 100] width 49 height 8
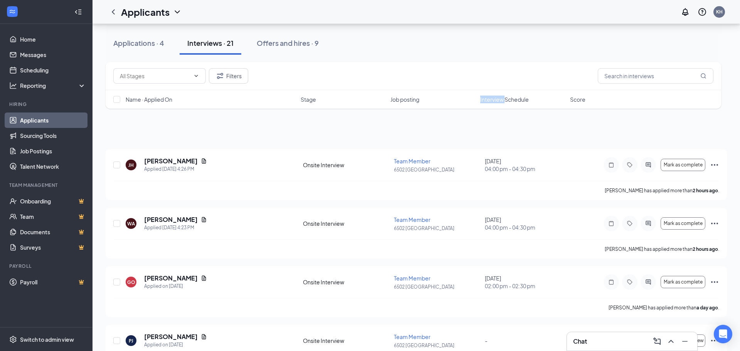
click at [497, 100] on div "Filters Name · Applied On Stage Job posting Interview Schedule Score" at bounding box center [414, 85] width 616 height 47
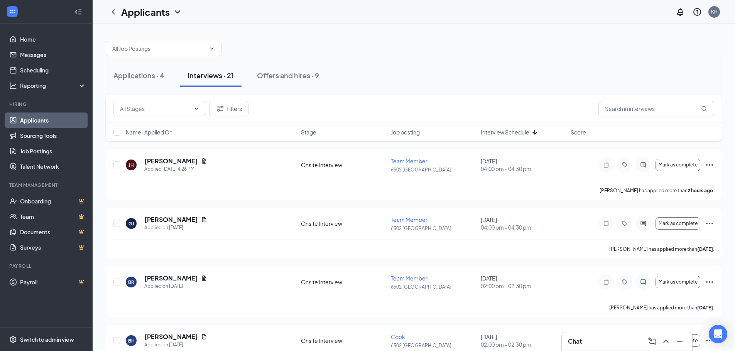
click at [512, 130] on span "Interview Schedule" at bounding box center [504, 132] width 49 height 8
